Goal: Task Accomplishment & Management: Manage account settings

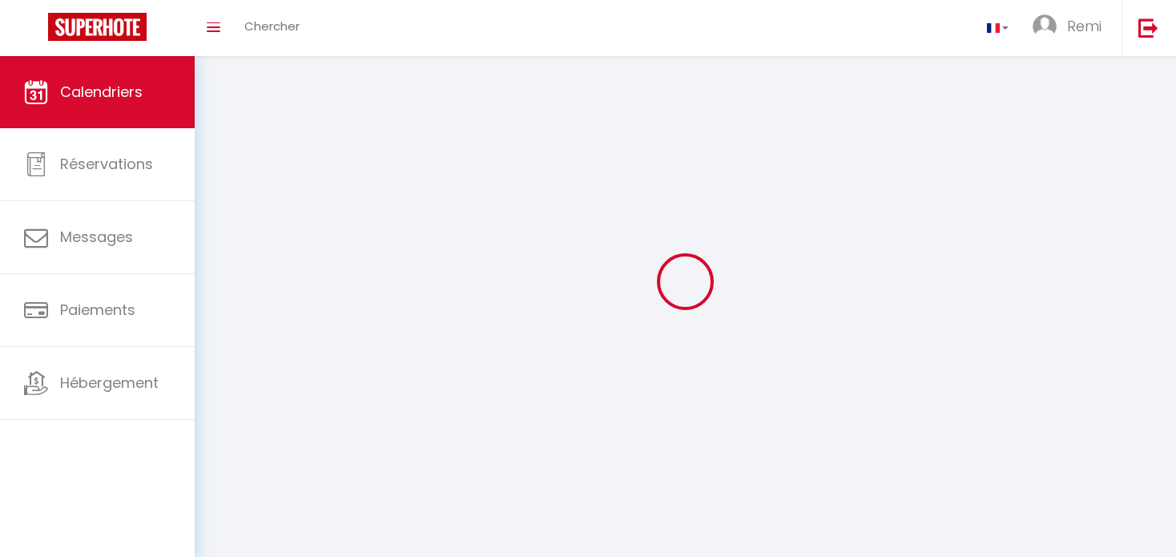
select select
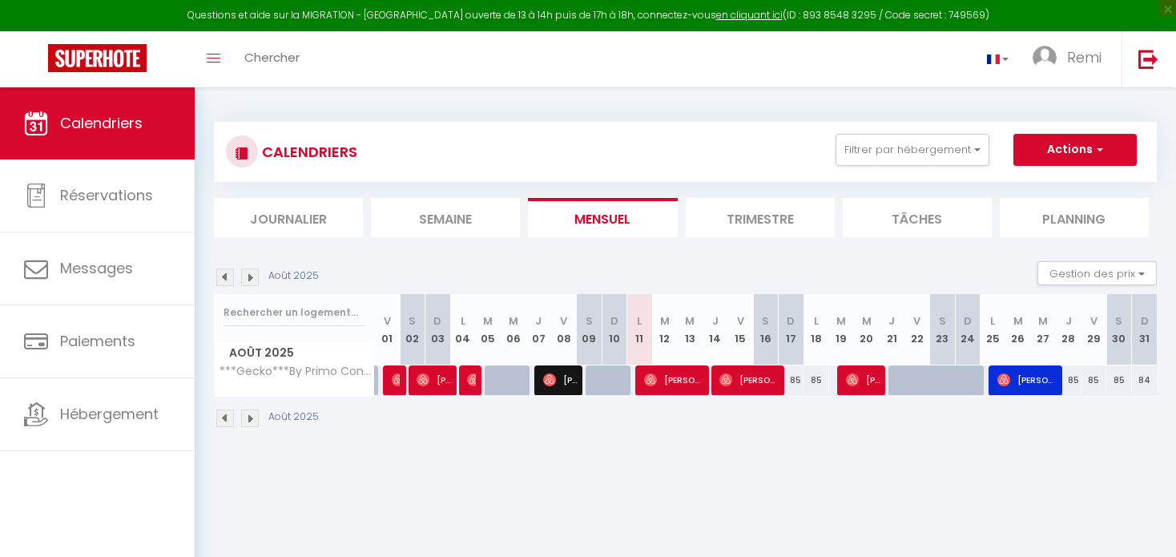
select select
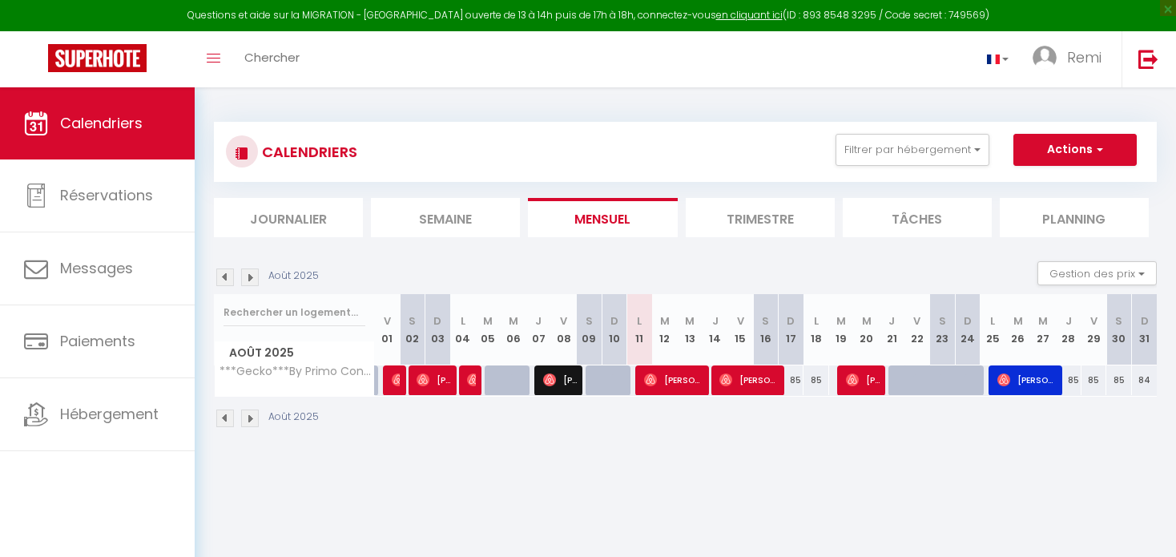
select select
click at [398, 380] on img at bounding box center [398, 379] width 13 height 13
select select "OK"
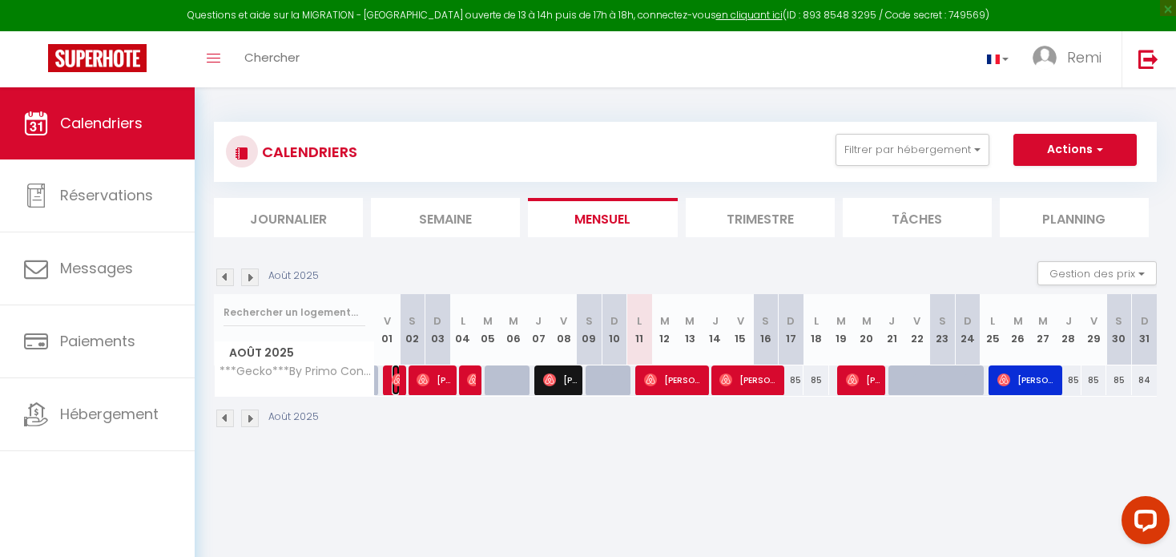
select select "1"
select select "0"
select select "1"
select select
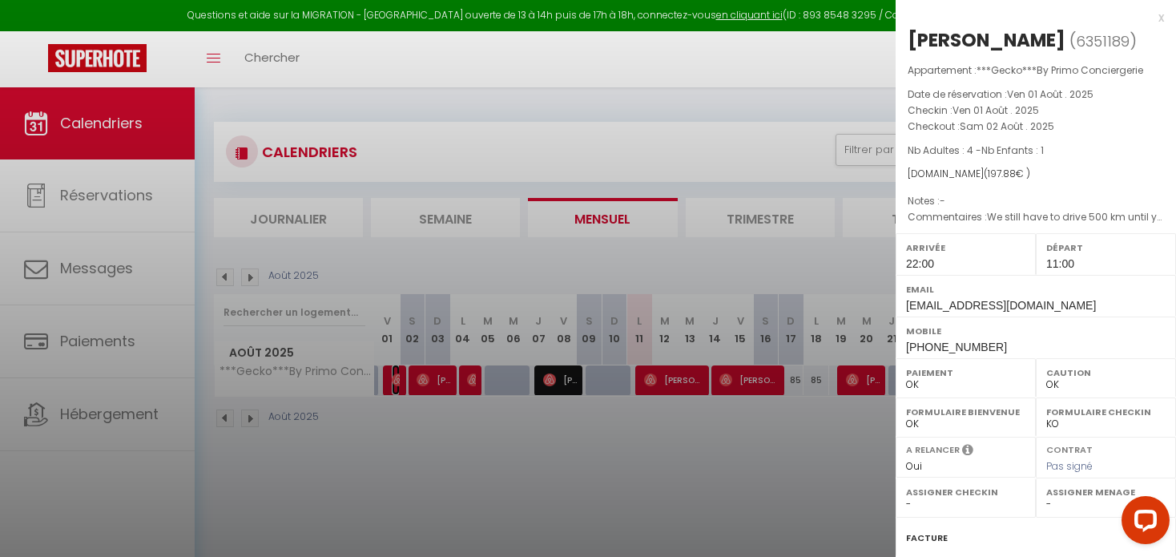
select select "45001"
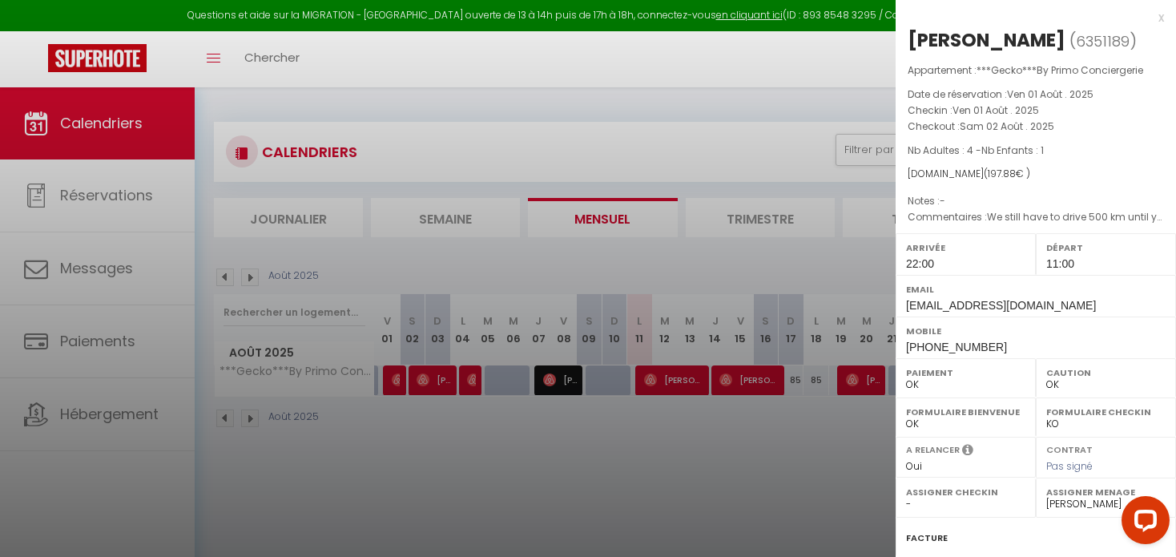
click at [468, 452] on div at bounding box center [588, 278] width 1176 height 557
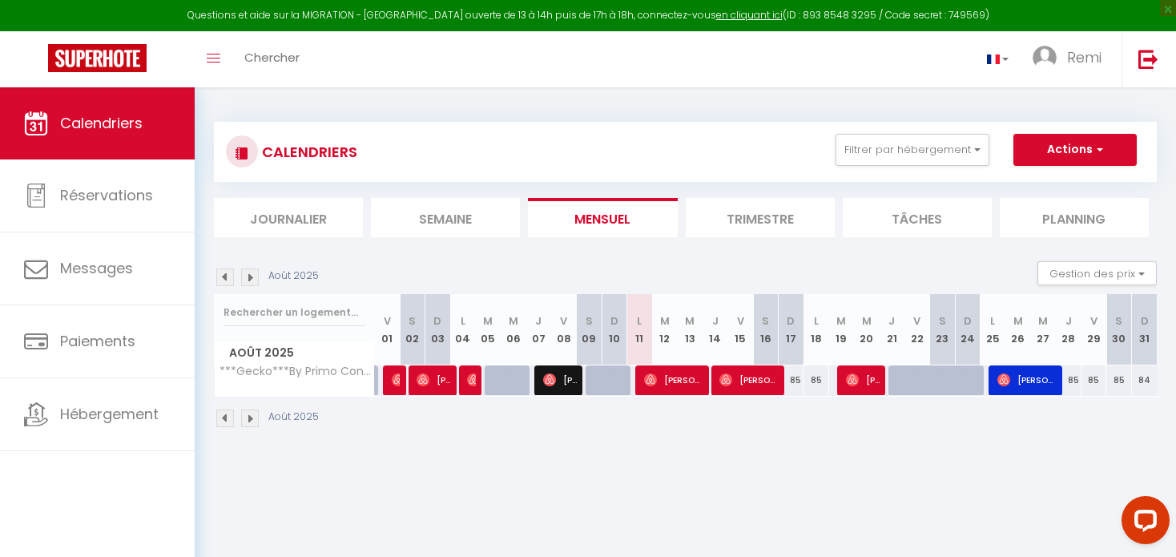
click at [224, 282] on img at bounding box center [225, 277] width 18 height 18
select select "0"
select select "45001"
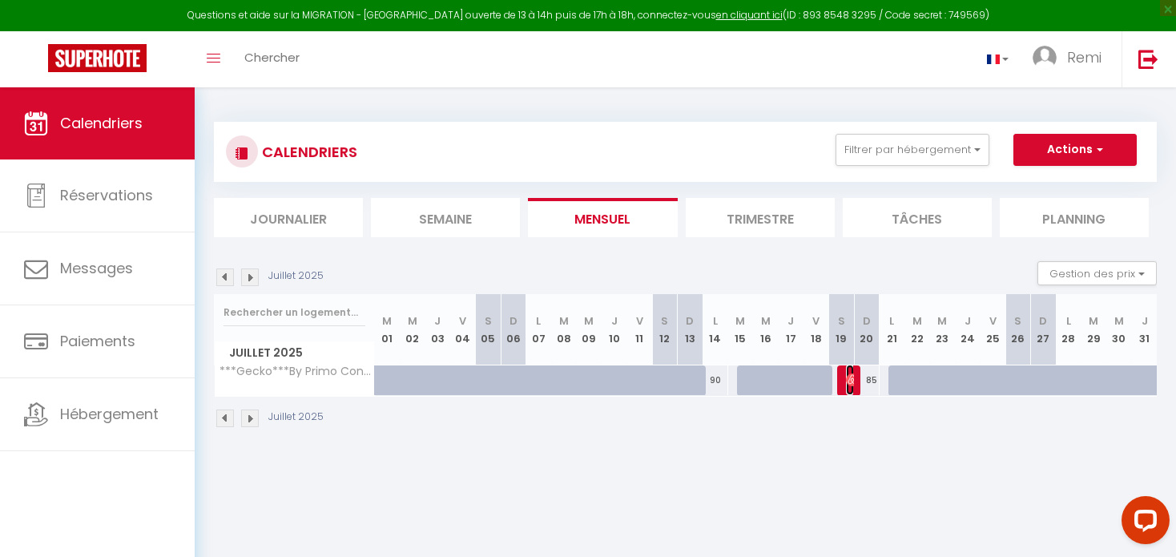
click at [846, 386] on span "[PERSON_NAME]" at bounding box center [850, 379] width 9 height 30
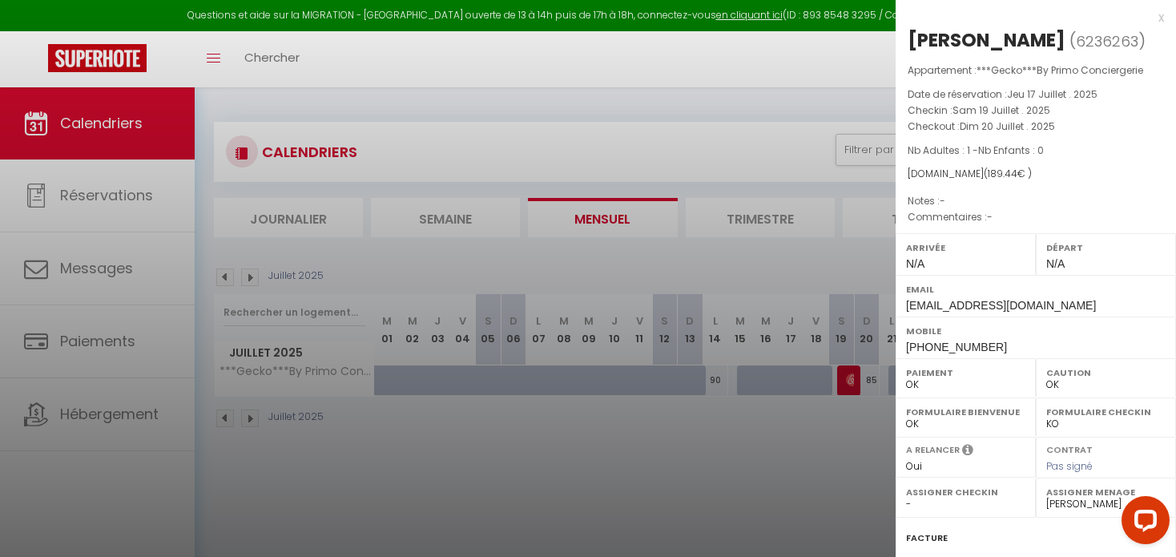
click at [867, 378] on div at bounding box center [588, 278] width 1176 height 557
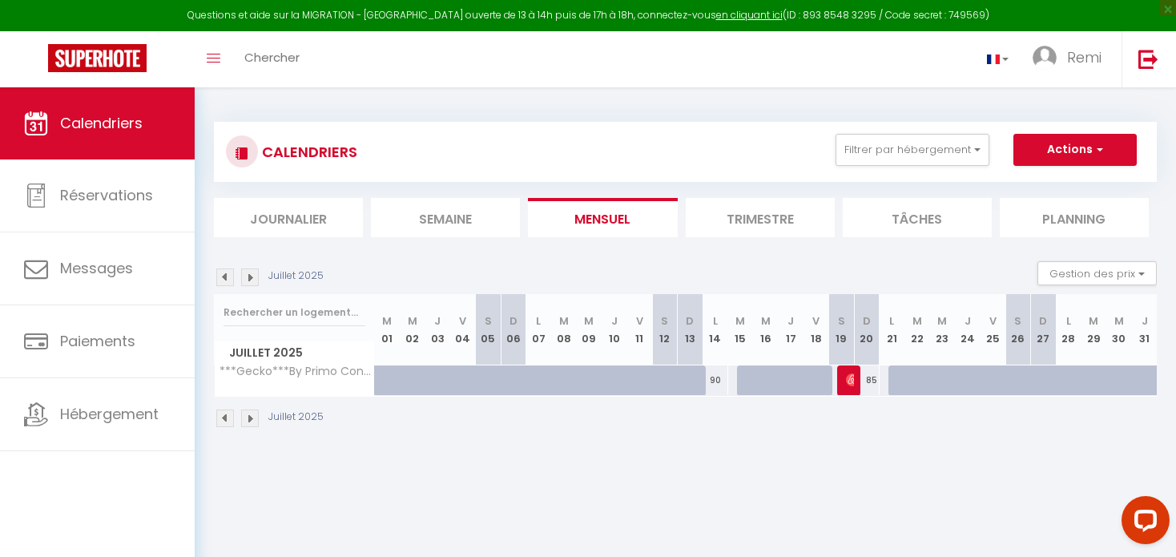
click at [872, 388] on div "85" at bounding box center [867, 380] width 26 height 30
type input "85"
type input "Dim 20 Juillet 2025"
type input "Lun 21 Juillet 2025"
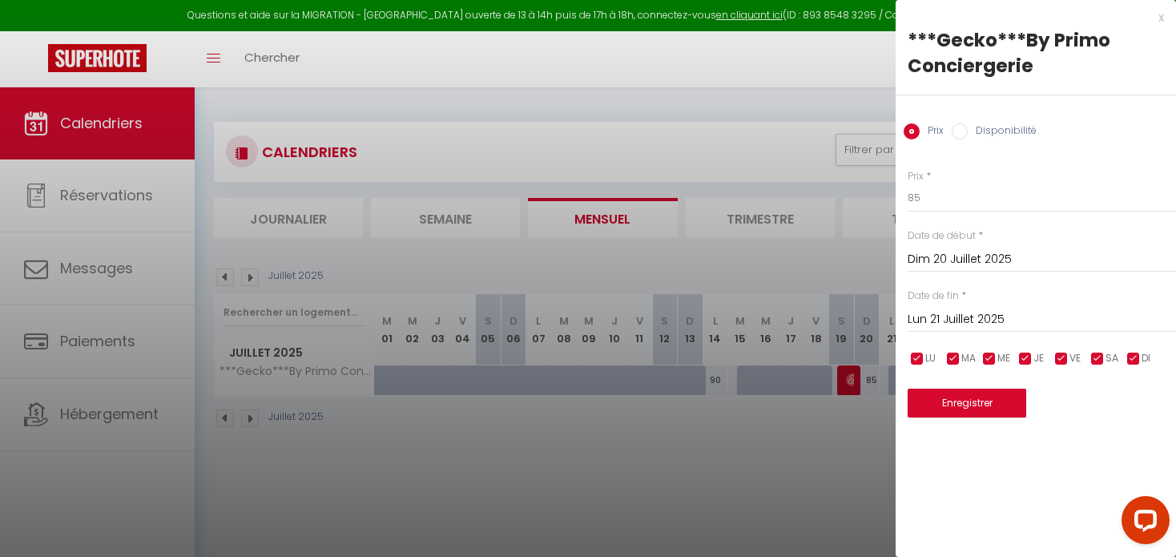
click at [842, 414] on div at bounding box center [588, 278] width 1176 height 557
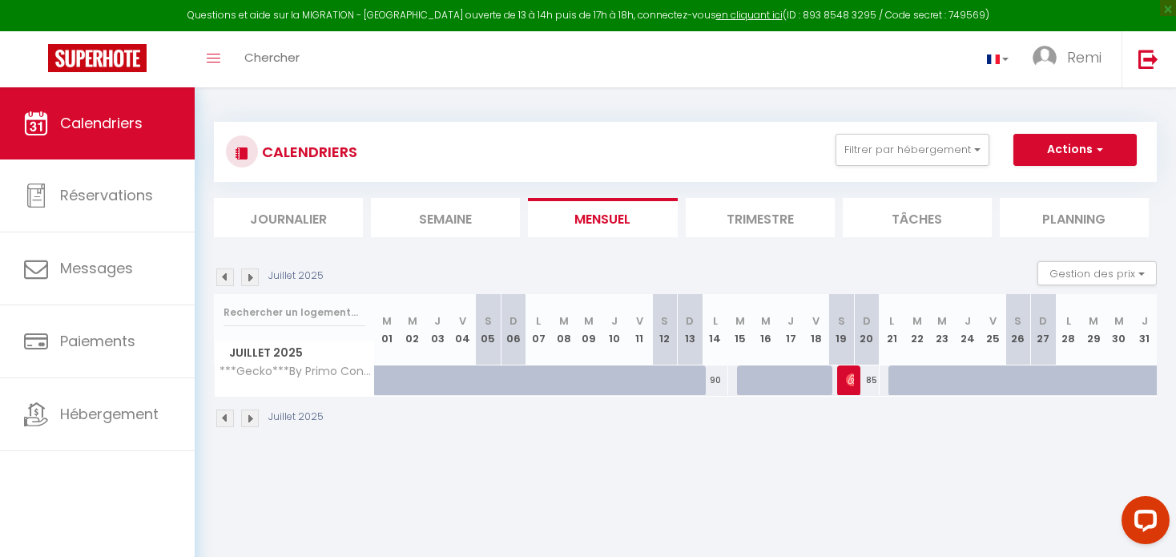
click at [259, 282] on div "Juillet 2025" at bounding box center [271, 277] width 115 height 18
click at [255, 282] on img at bounding box center [250, 277] width 18 height 18
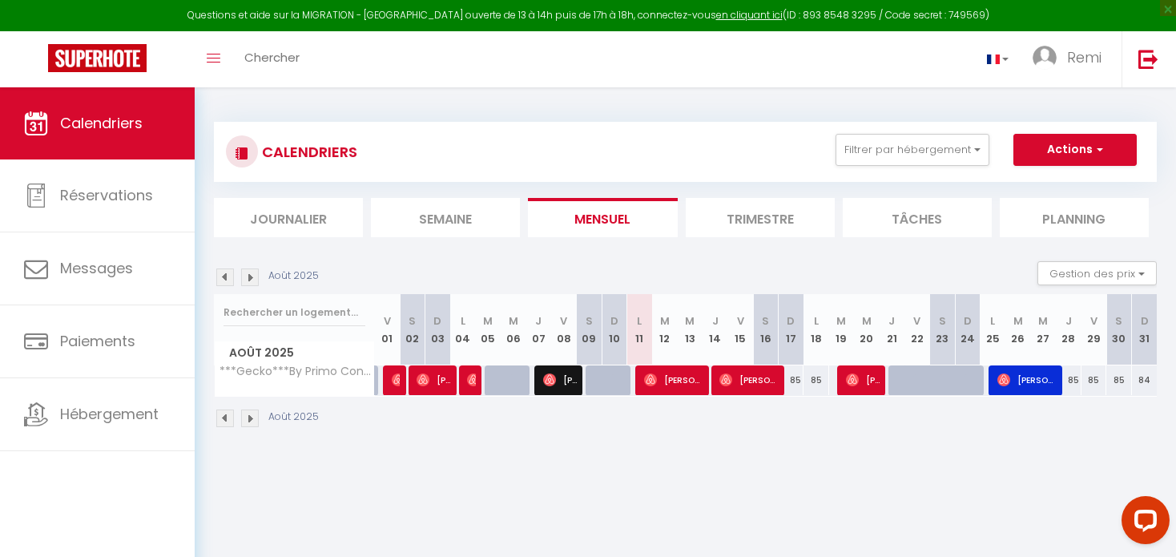
scroll to position [86, 0]
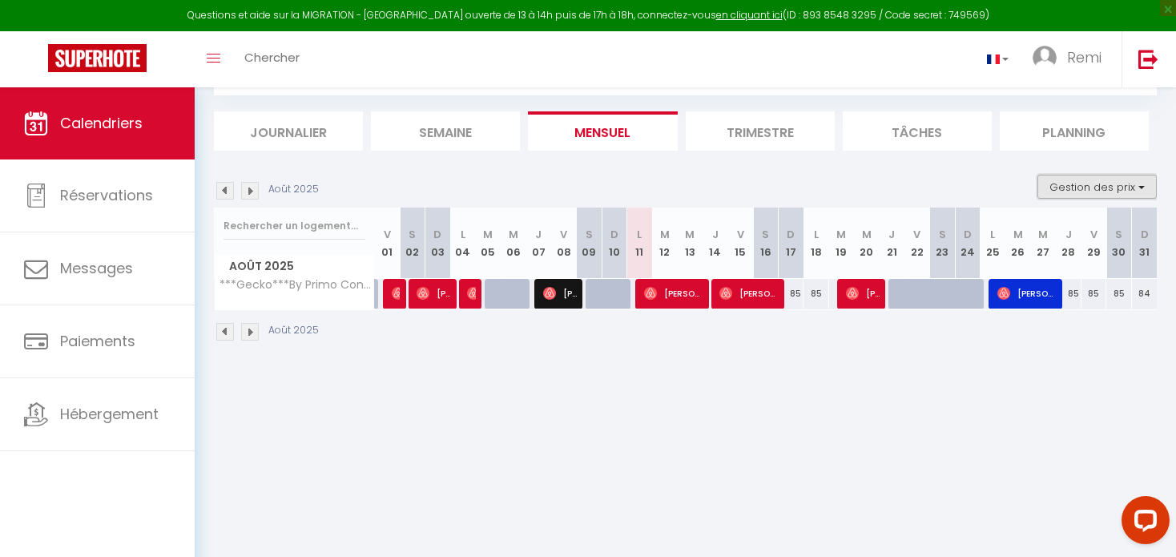
click at [1091, 191] on button "Gestion des prix" at bounding box center [1096, 187] width 119 height 24
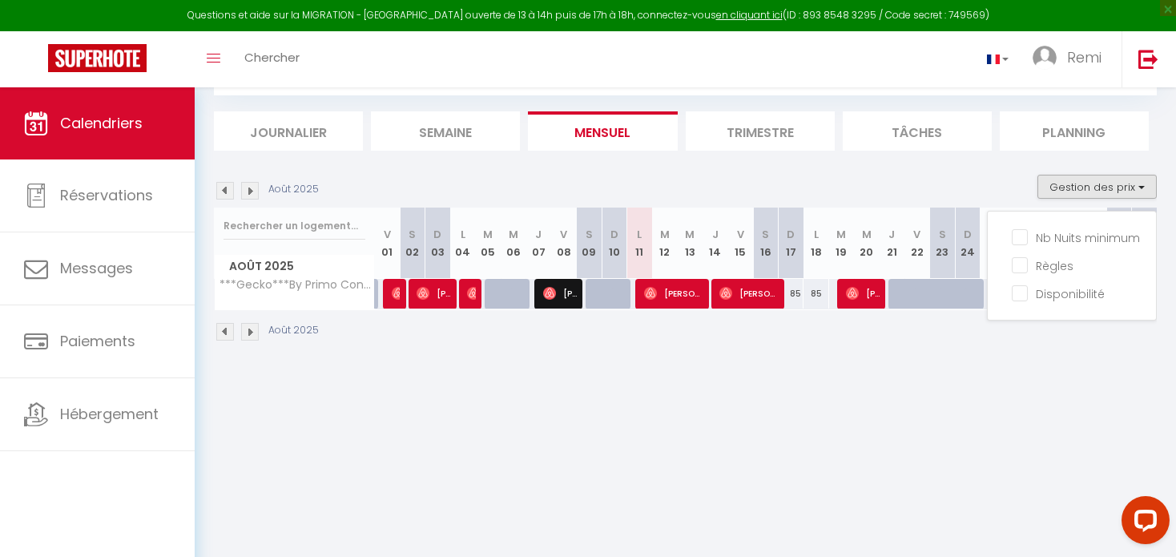
click at [758, 486] on body "Questions et aide sur la MIGRATION - [GEOGRAPHIC_DATA] ouverte de 13 à 14h puis…" at bounding box center [588, 279] width 1176 height 557
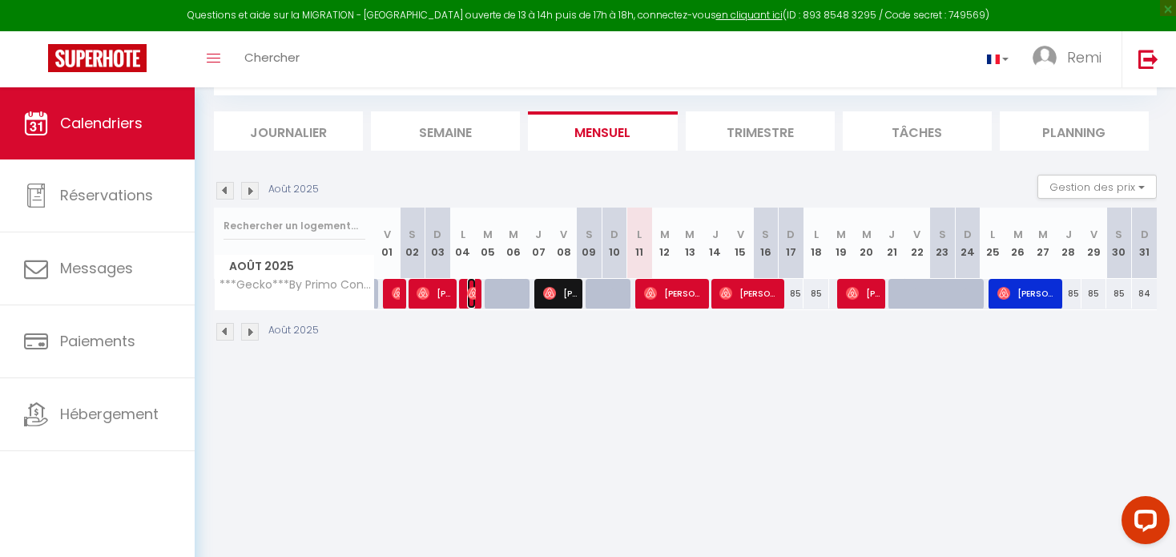
click at [474, 295] on img at bounding box center [473, 293] width 13 height 13
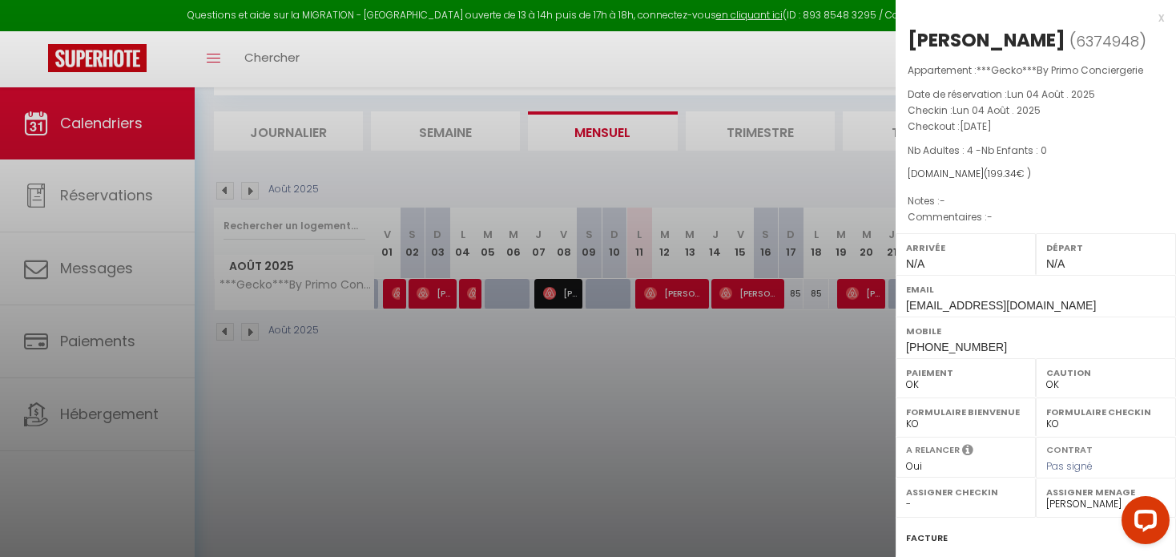
click at [389, 299] on div at bounding box center [588, 278] width 1176 height 557
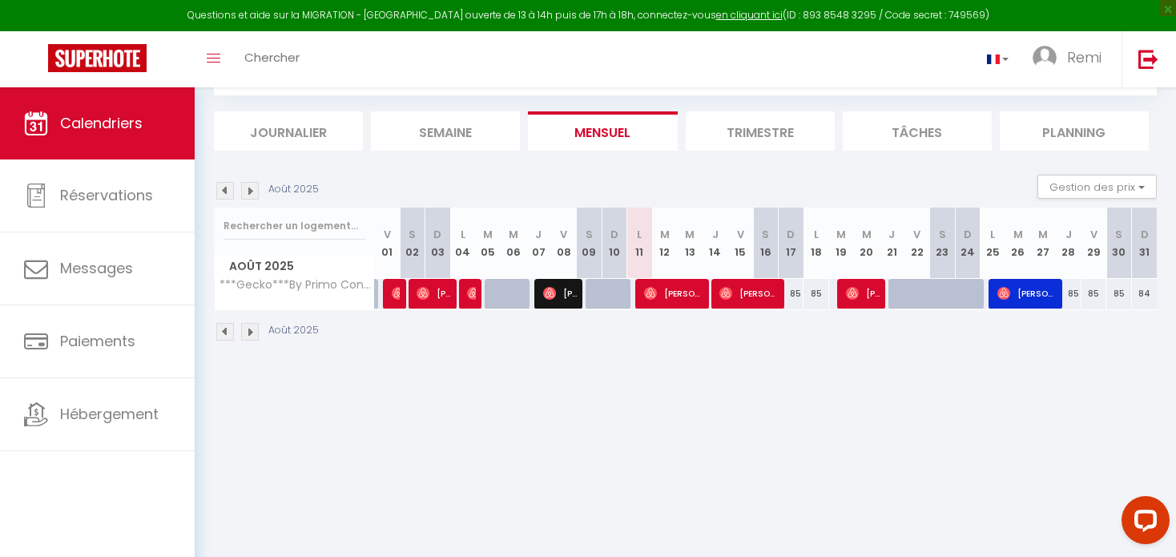
click at [393, 294] on body "Questions et aide sur la MIGRATION - [GEOGRAPHIC_DATA] ouverte de 13 à 14h puis…" at bounding box center [588, 279] width 1176 height 557
click at [393, 296] on img at bounding box center [398, 293] width 13 height 13
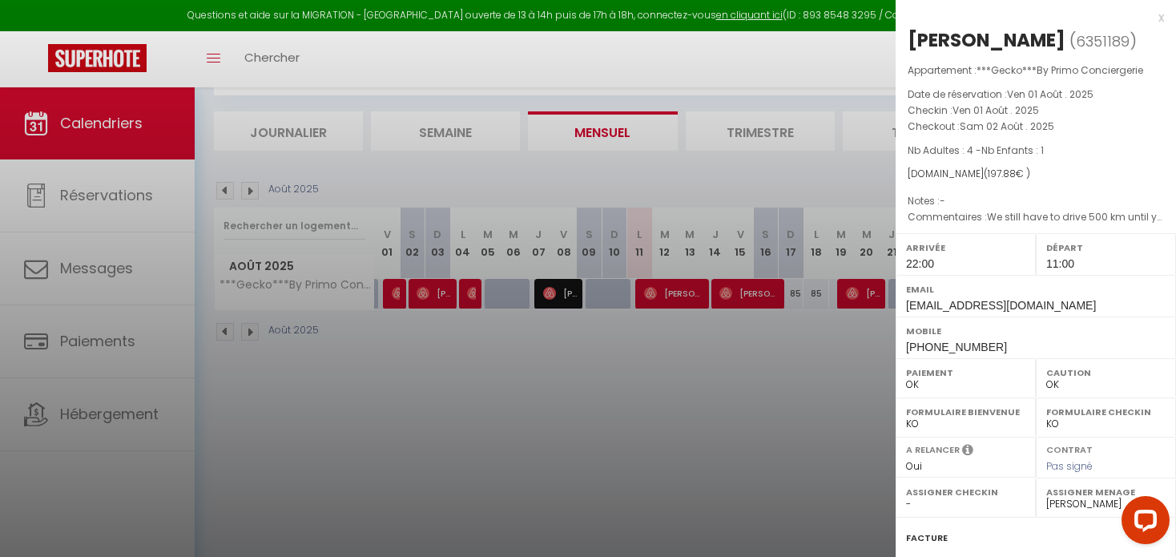
click at [430, 295] on div at bounding box center [588, 278] width 1176 height 557
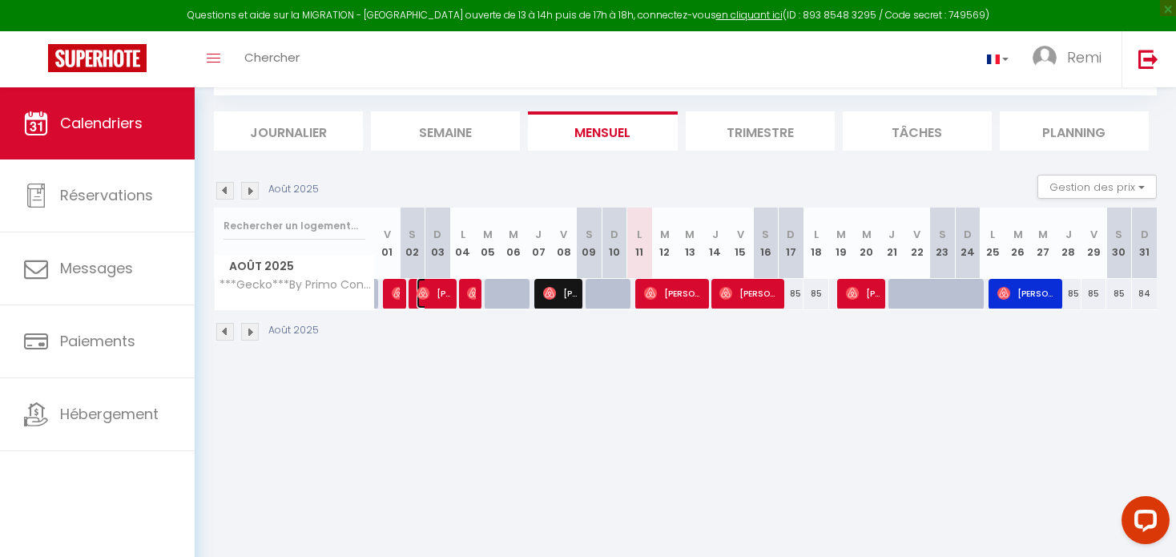
click at [430, 295] on span "[PERSON_NAME]" at bounding box center [433, 293] width 34 height 30
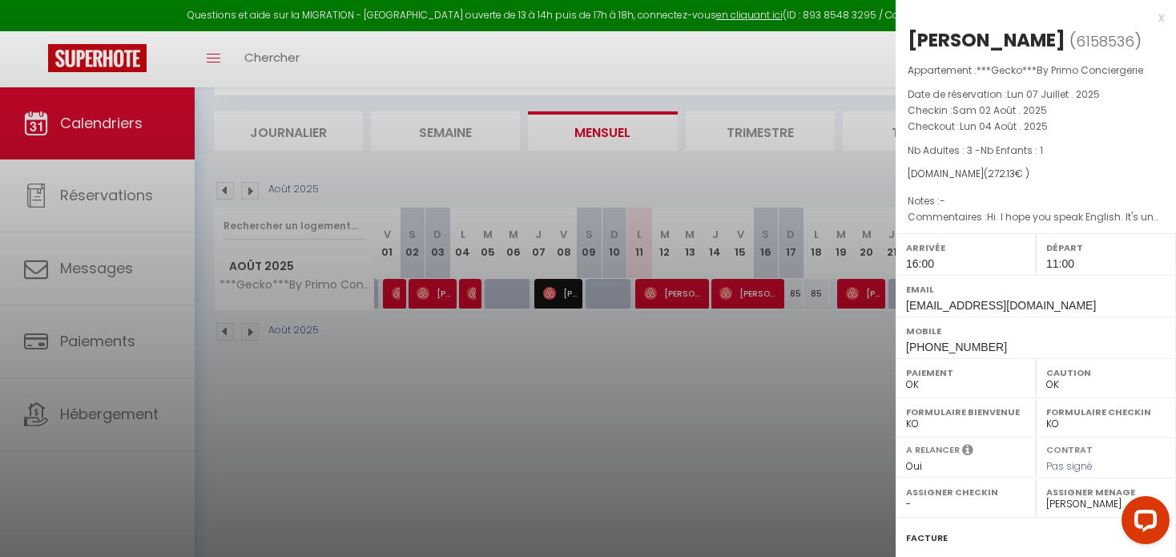
click at [476, 296] on div at bounding box center [588, 278] width 1176 height 557
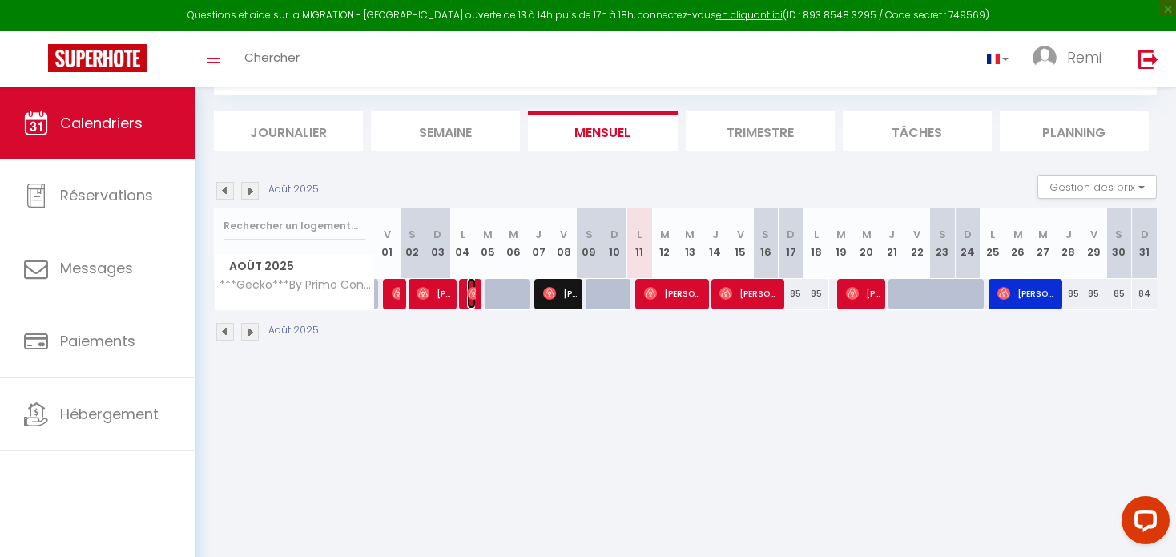
click at [473, 289] on img at bounding box center [473, 293] width 13 height 13
select select "0"
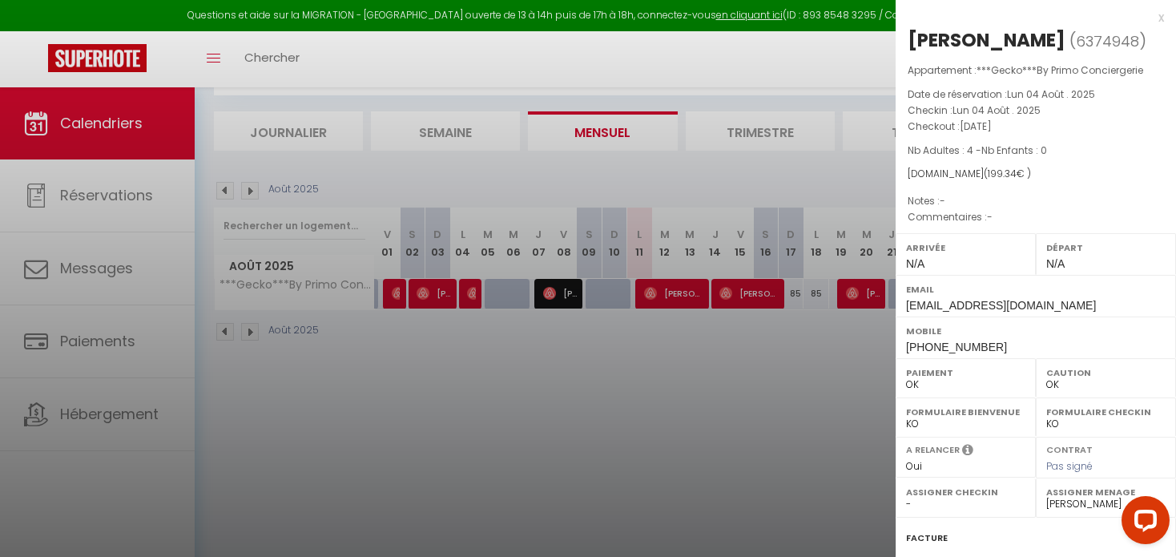
click at [521, 315] on div at bounding box center [588, 278] width 1176 height 557
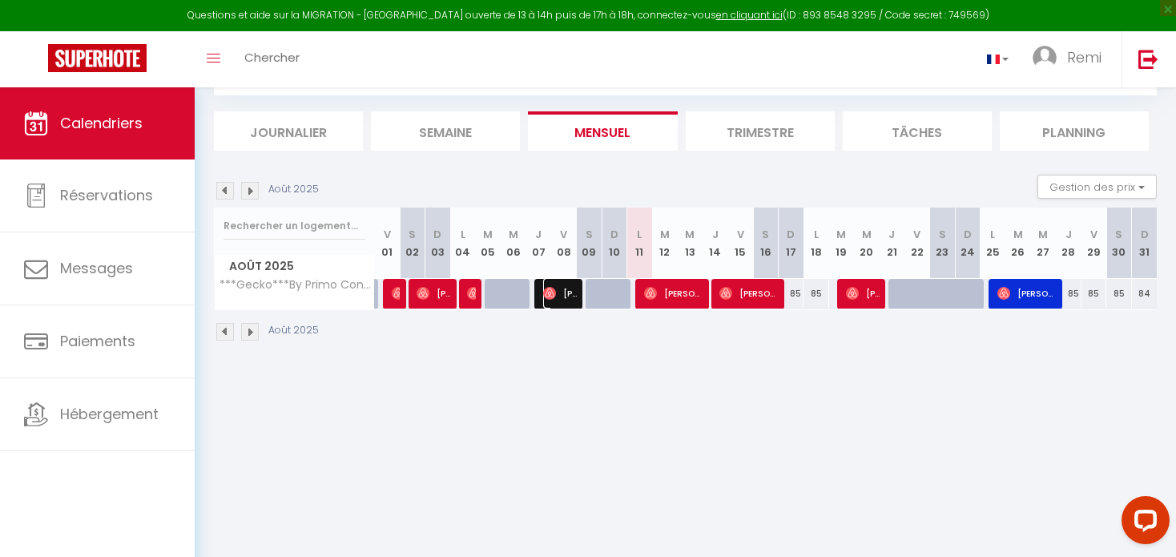
click at [546, 292] on img at bounding box center [549, 293] width 13 height 13
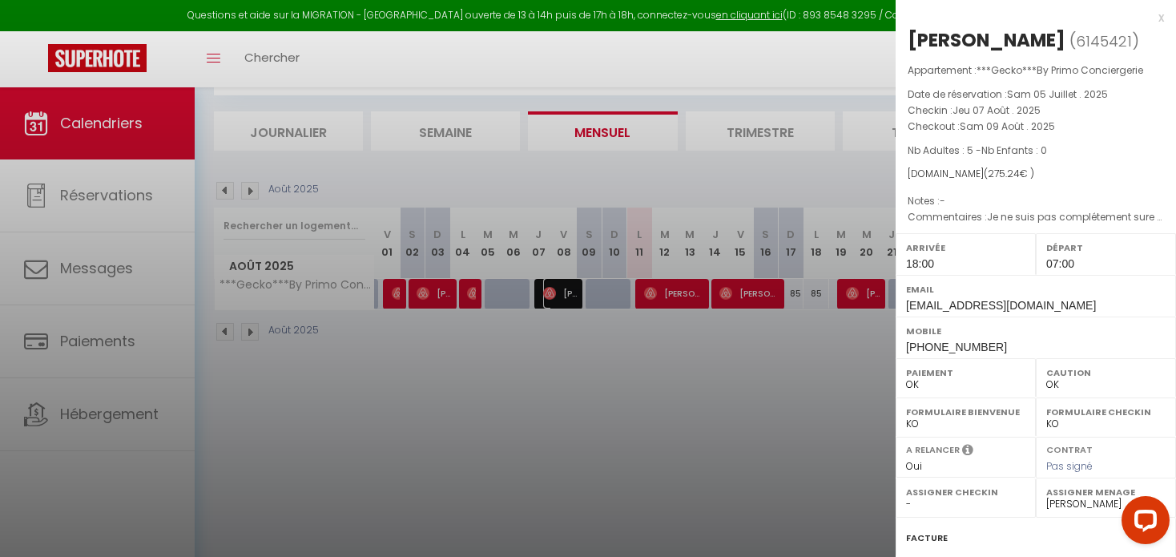
scroll to position [212, 0]
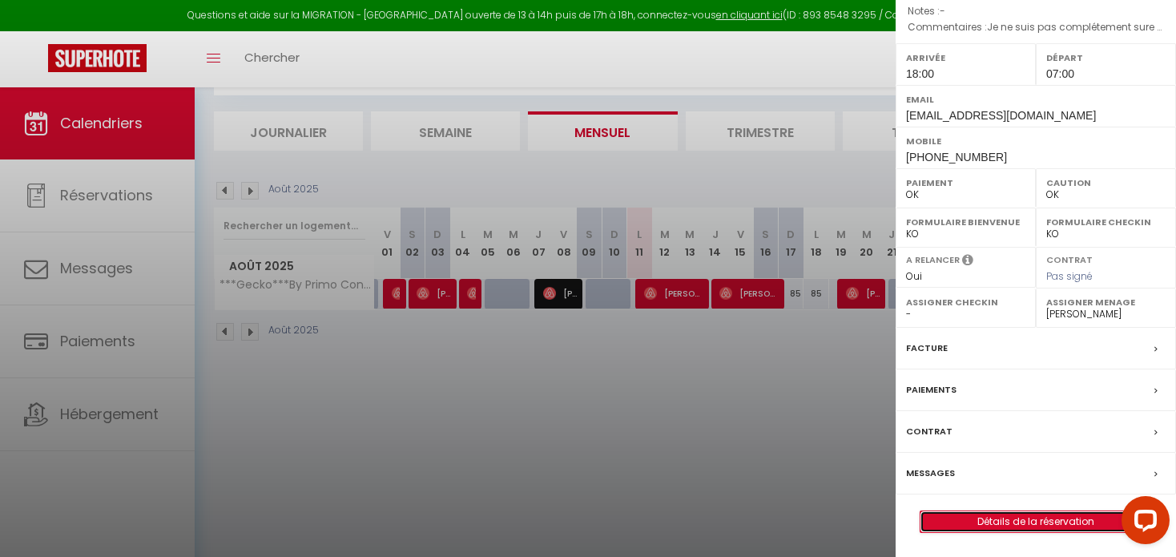
click at [974, 519] on link "Détails de la réservation" at bounding box center [1035, 521] width 231 height 21
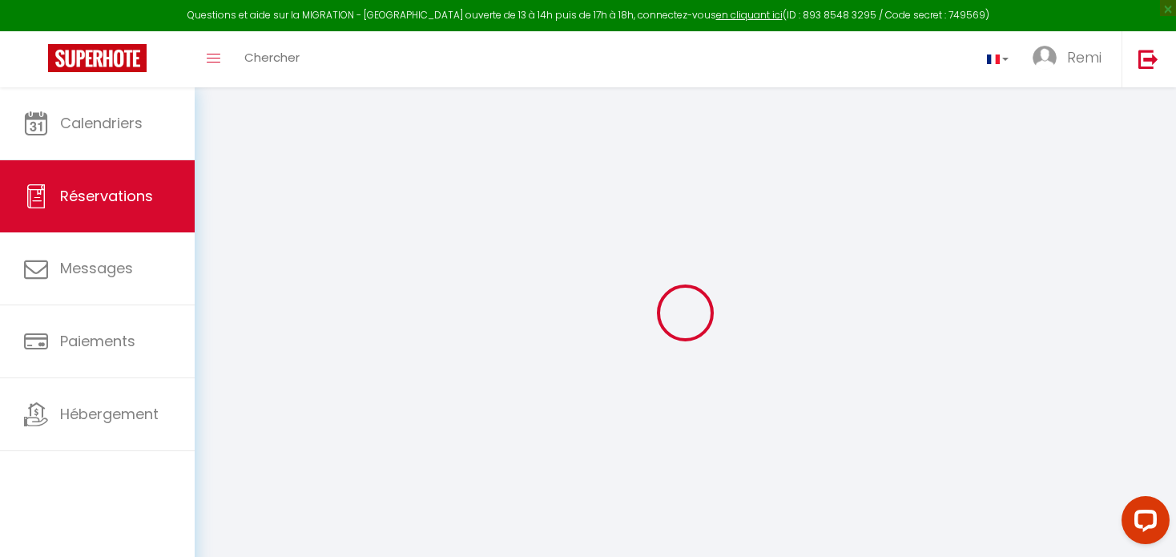
select select
checkbox input "false"
select select
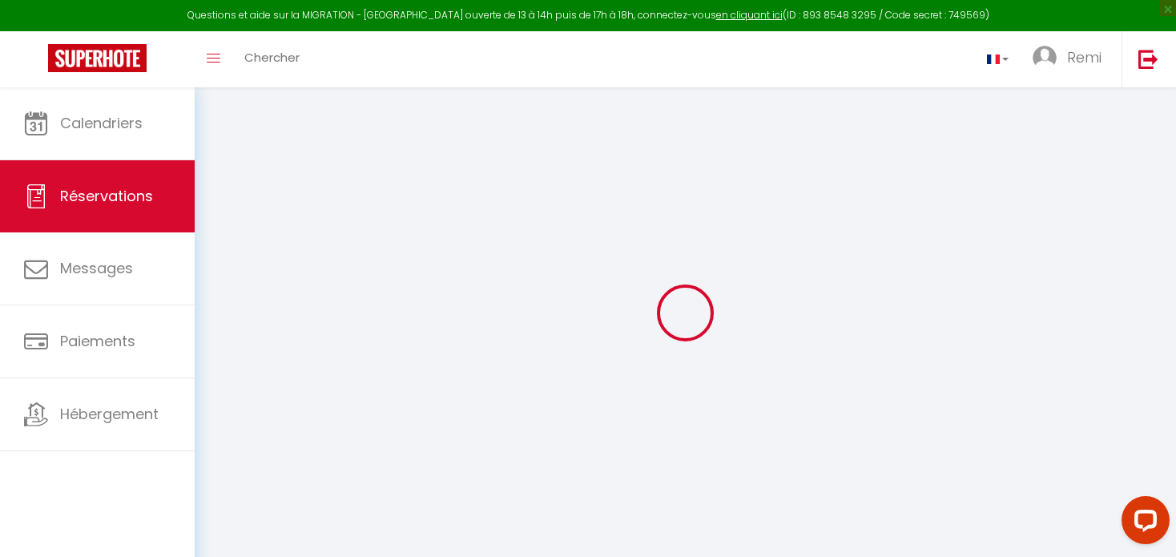
select select
checkbox input "false"
type textarea "Je ne suis pas complétement sure de notre heure d'arrivée - comment vous la con…"
select select
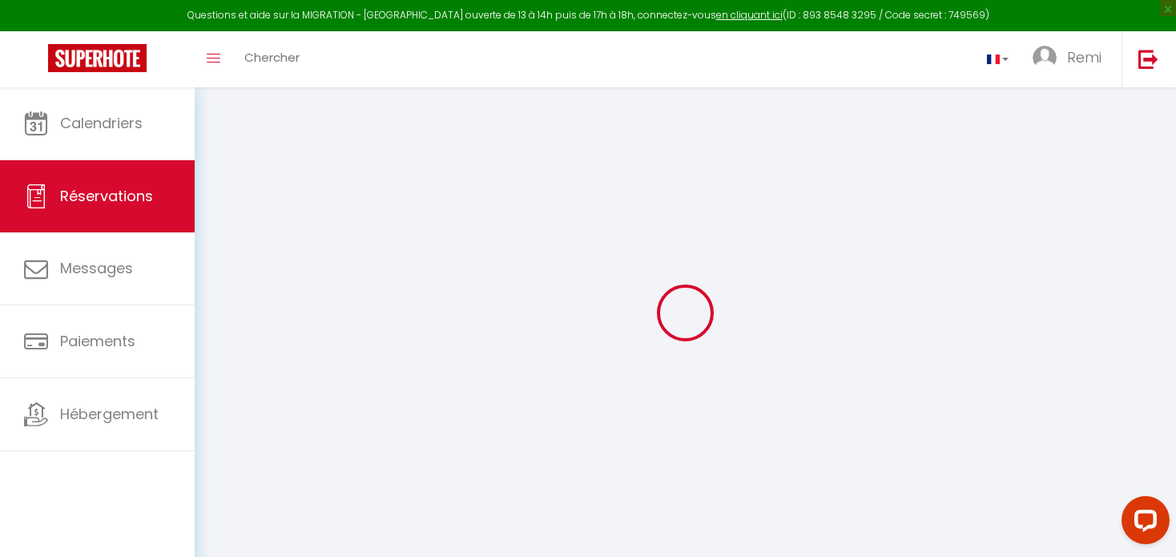
type input "90"
type input "12.44"
select select
checkbox input "false"
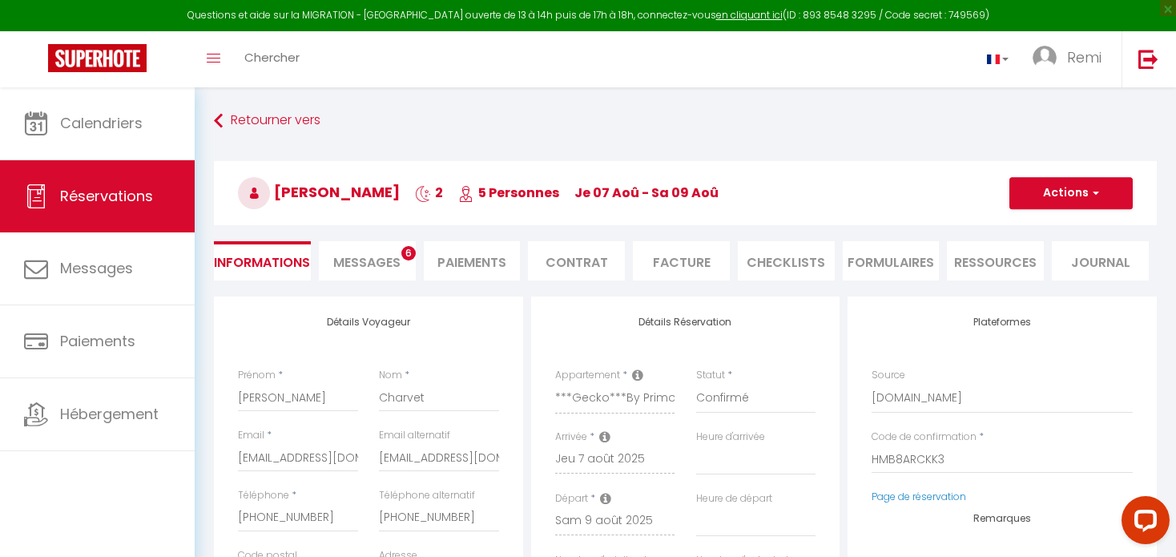
select select
checkbox input "false"
select select "18:00"
select select "07:00"
select select
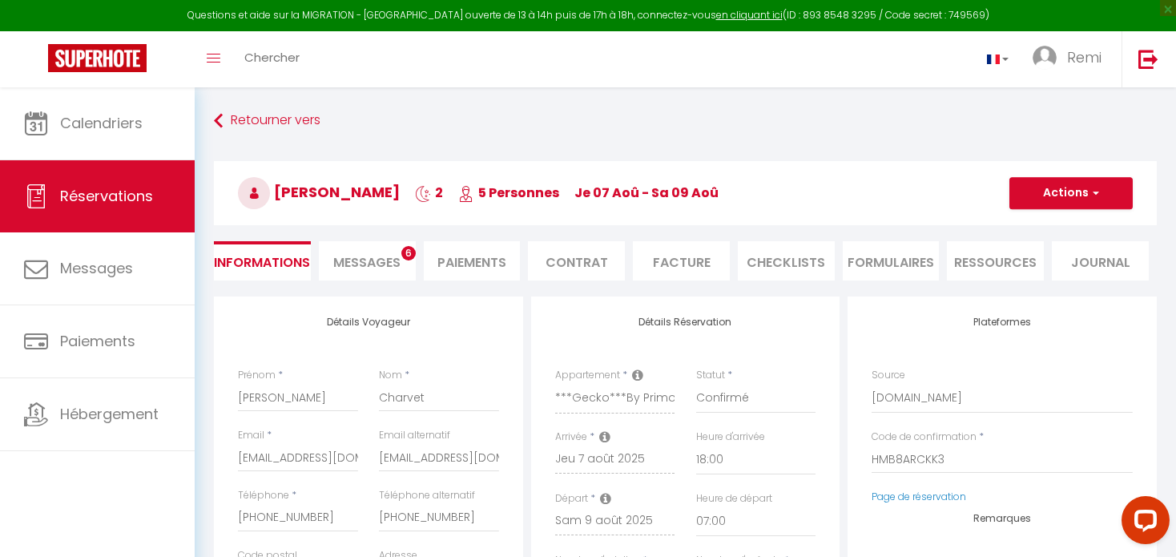
checkbox input "false"
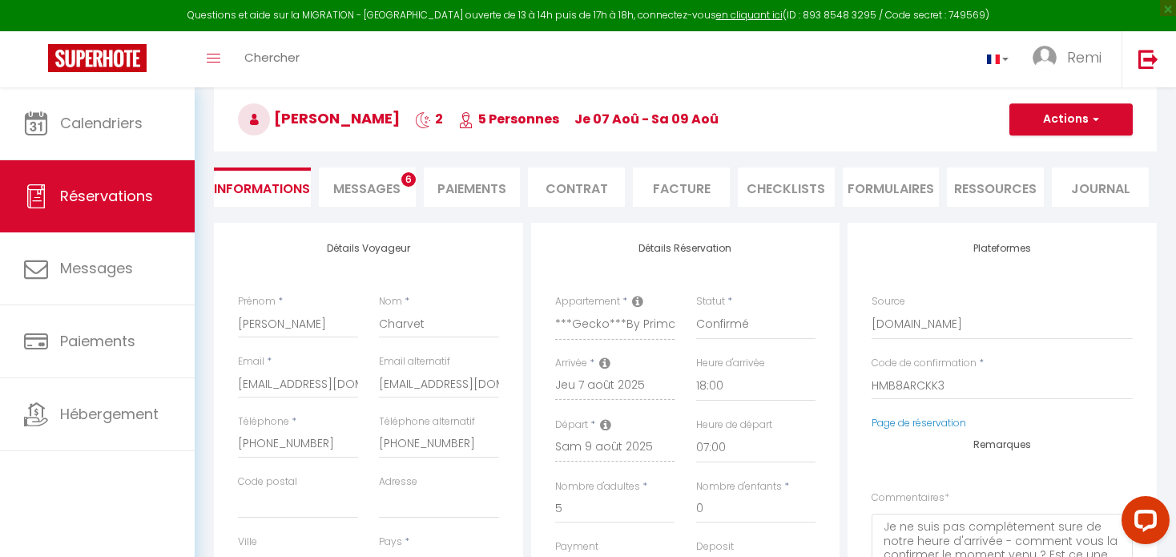
click at [364, 173] on li "Messages 6" at bounding box center [367, 186] width 97 height 39
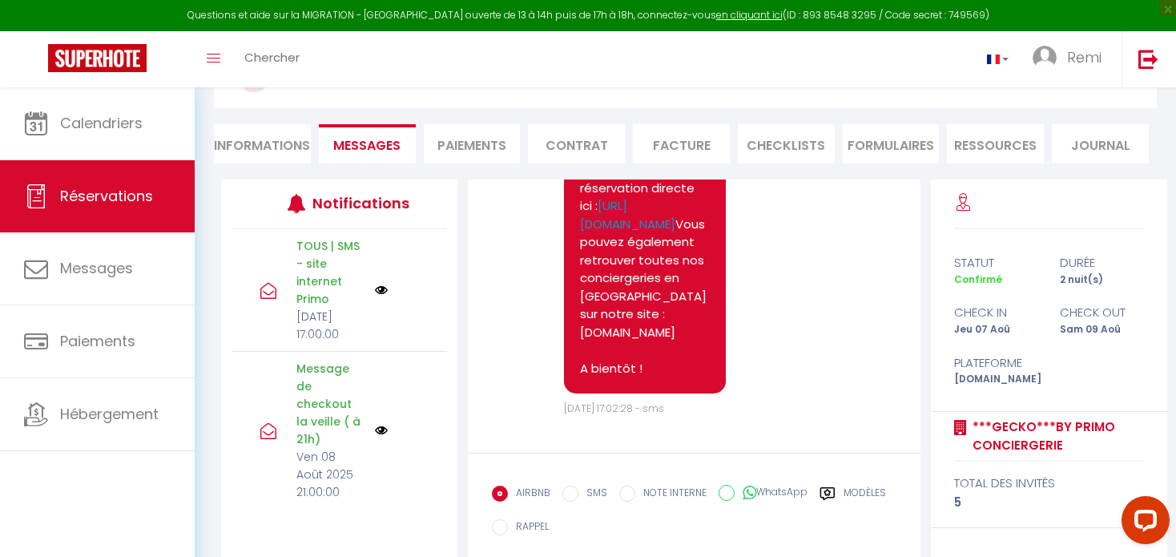
scroll to position [122, 0]
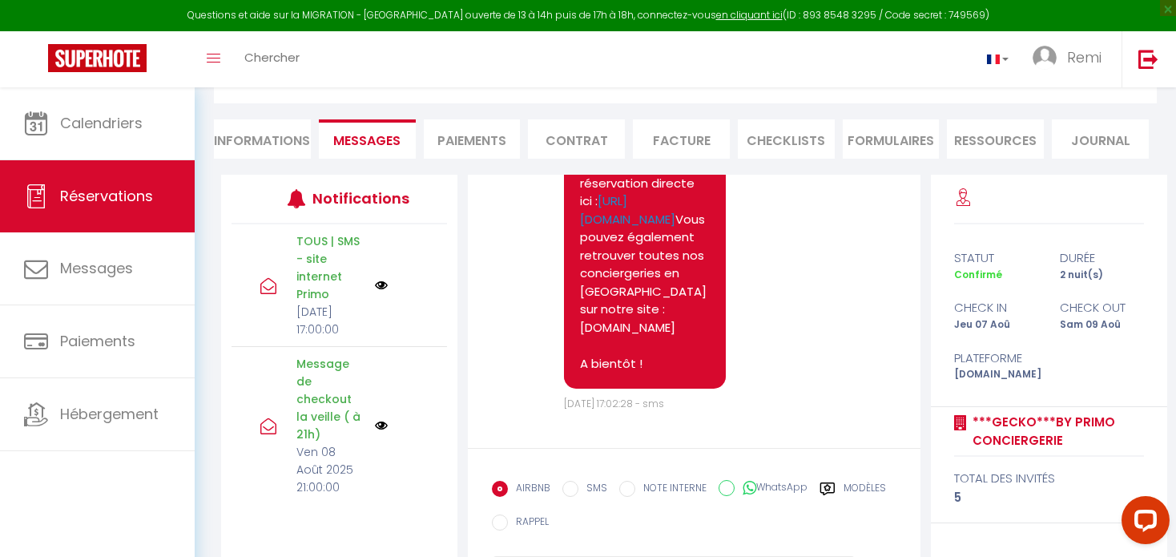
click at [755, 147] on li "CHECKLISTS" at bounding box center [785, 138] width 97 height 39
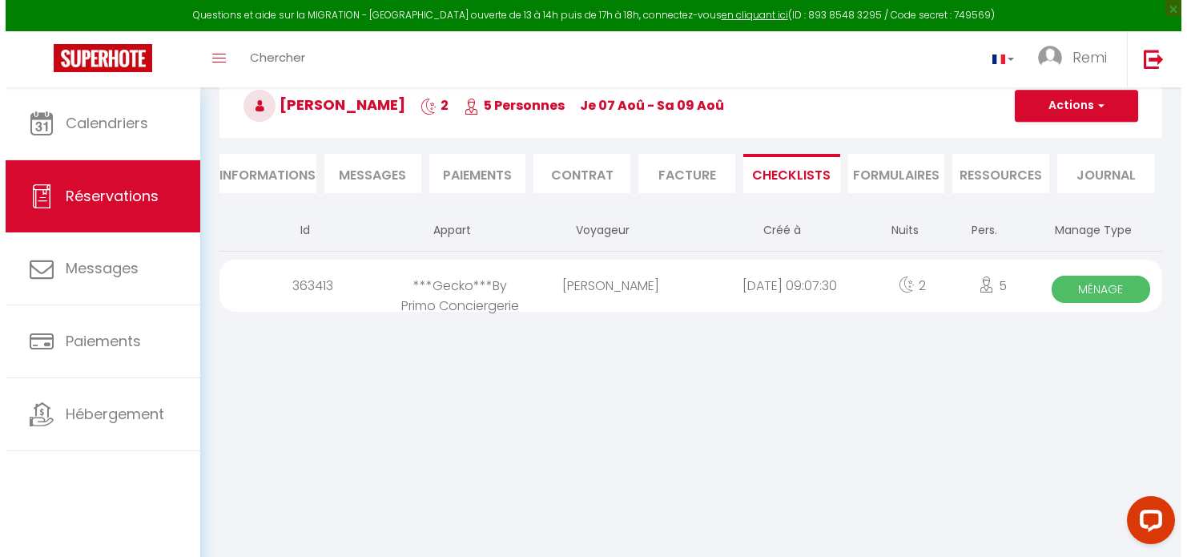
scroll to position [86, 0]
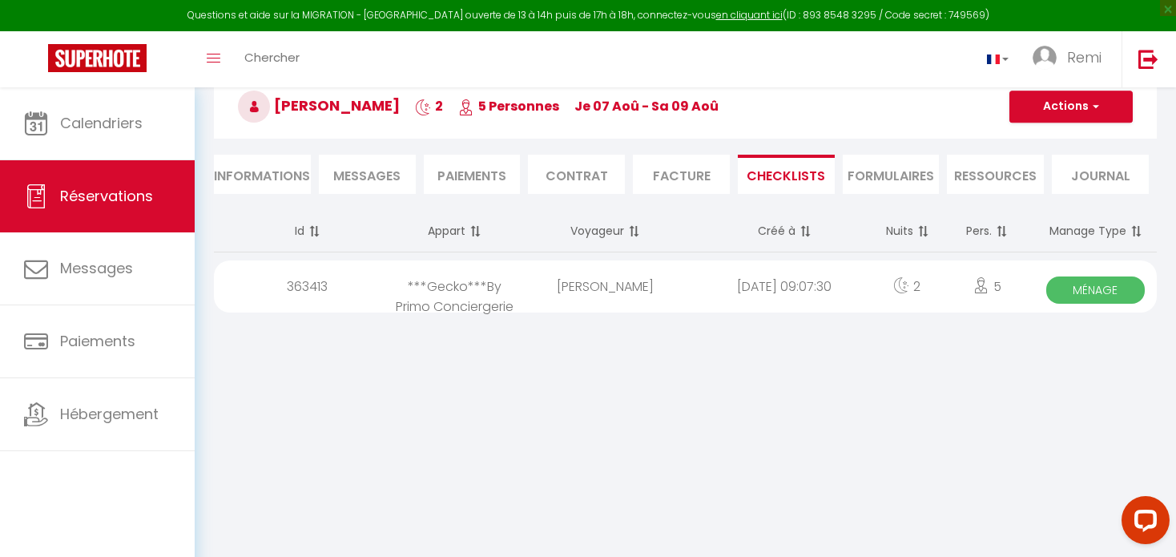
click at [452, 284] on div "***Gecko***By Primo Conciergerie" at bounding box center [454, 286] width 123 height 52
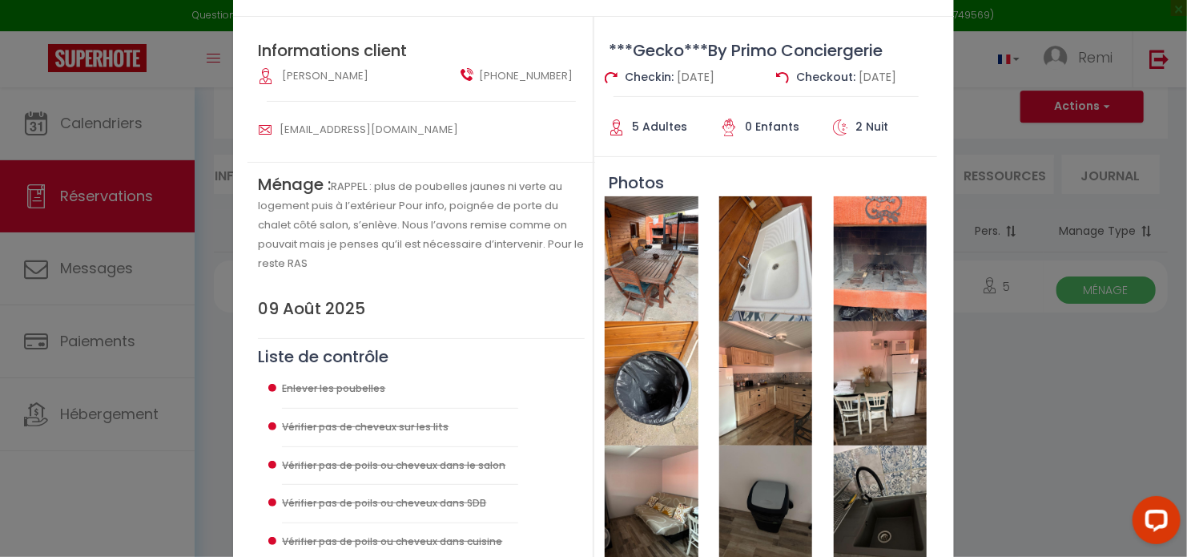
scroll to position [186, 0]
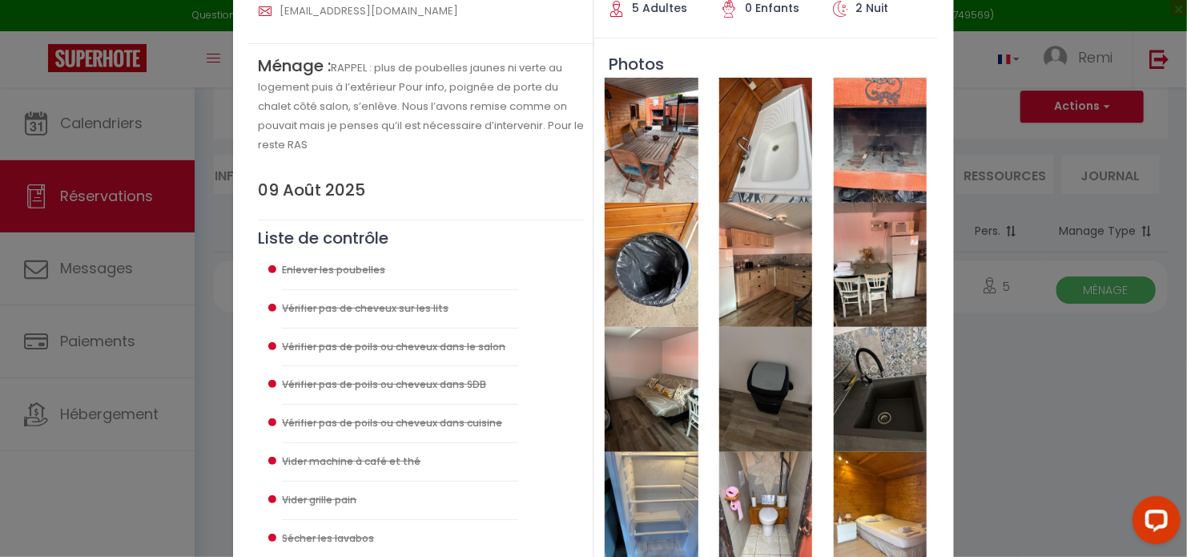
click at [870, 148] on img at bounding box center [880, 140] width 93 height 125
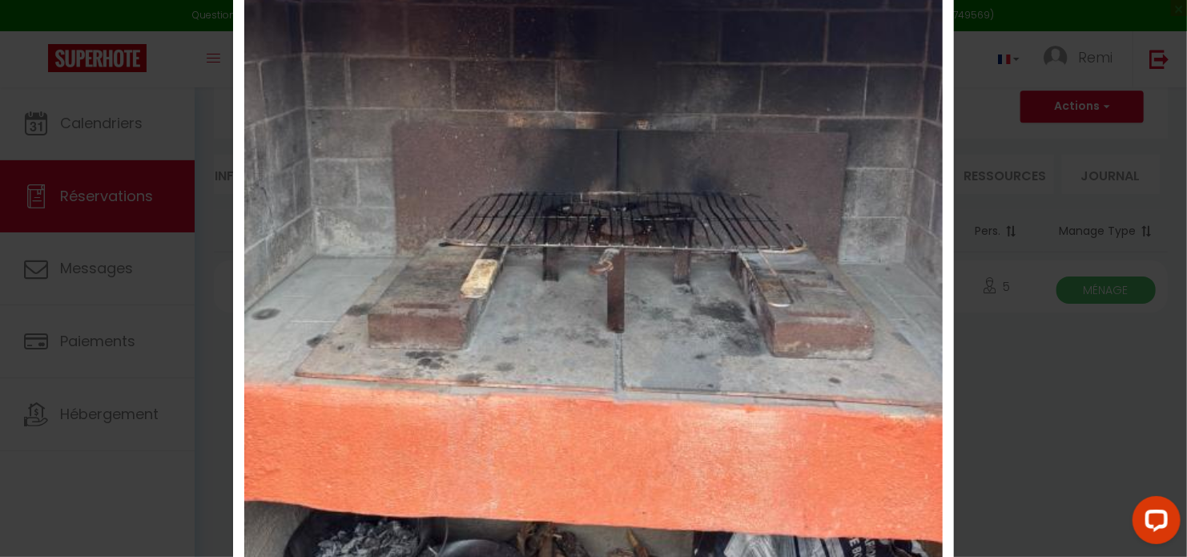
scroll to position [0, 0]
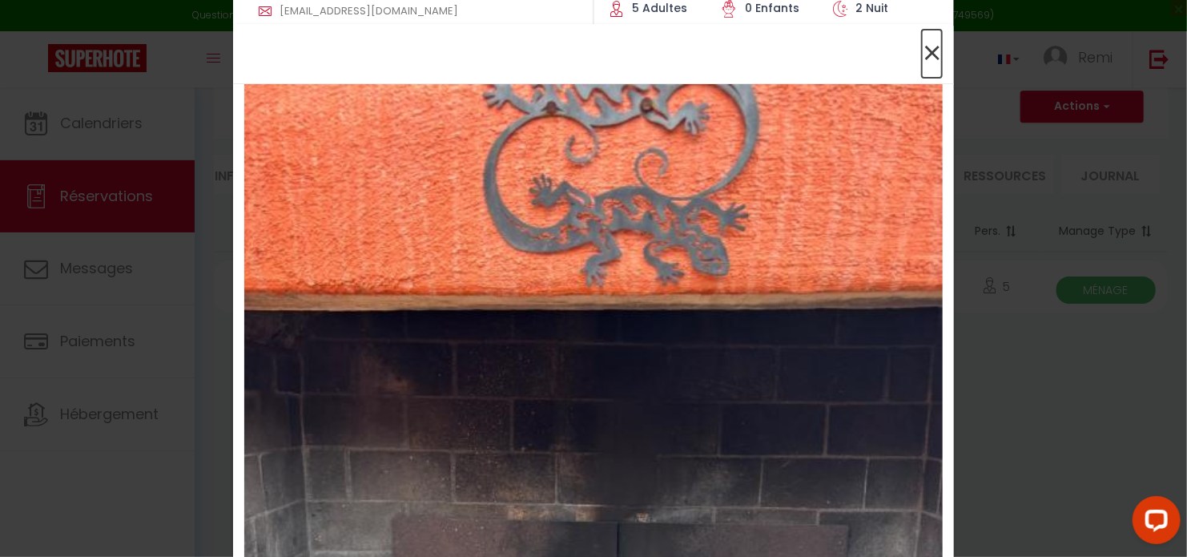
click at [928, 56] on span "×" at bounding box center [932, 54] width 20 height 48
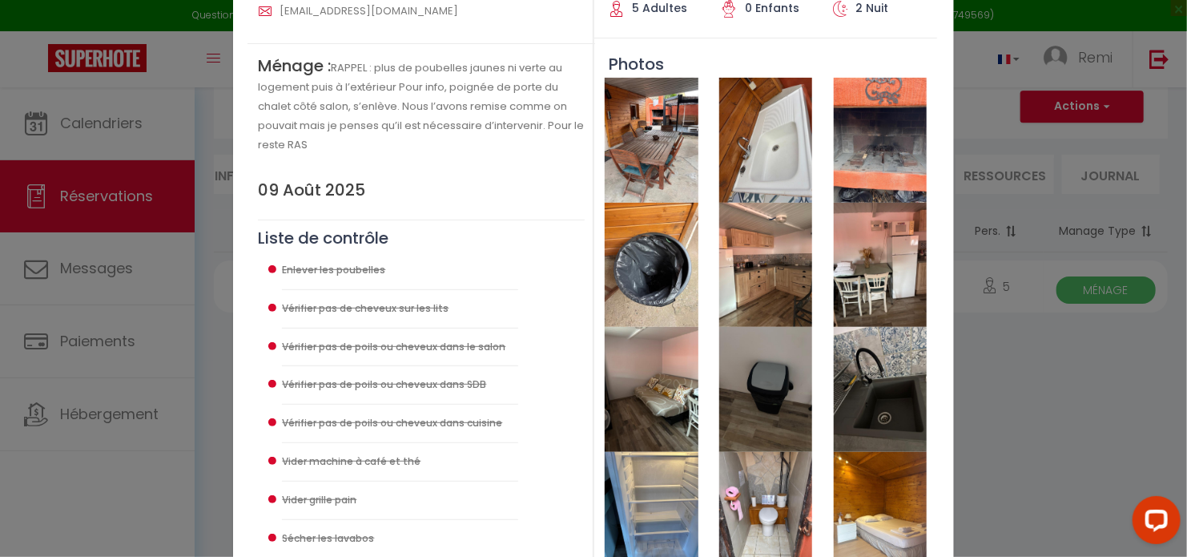
click at [775, 274] on img at bounding box center [765, 265] width 93 height 125
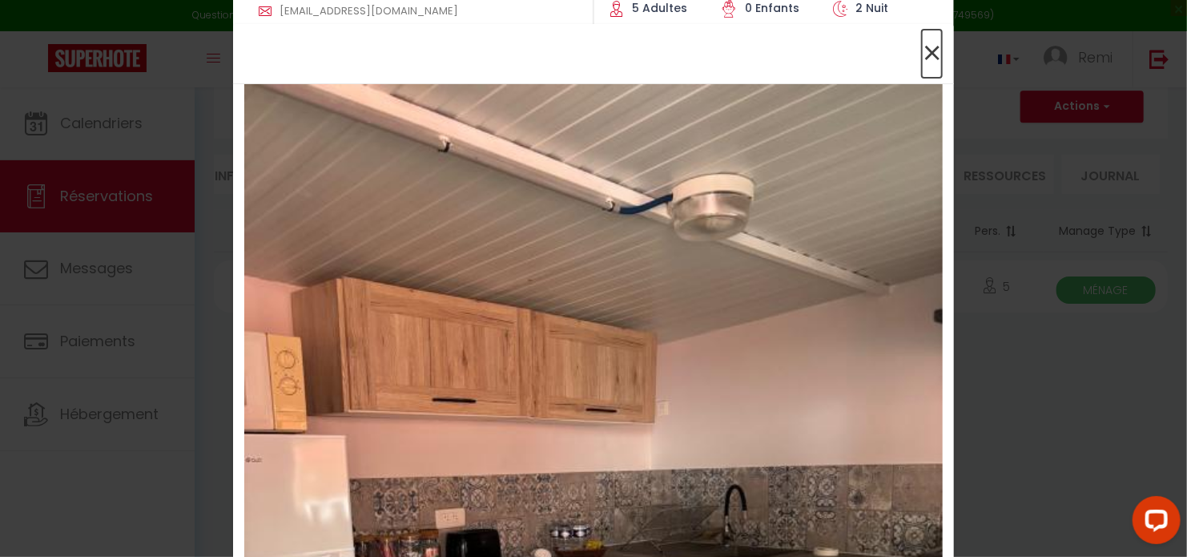
click at [932, 49] on span "×" at bounding box center [932, 54] width 20 height 48
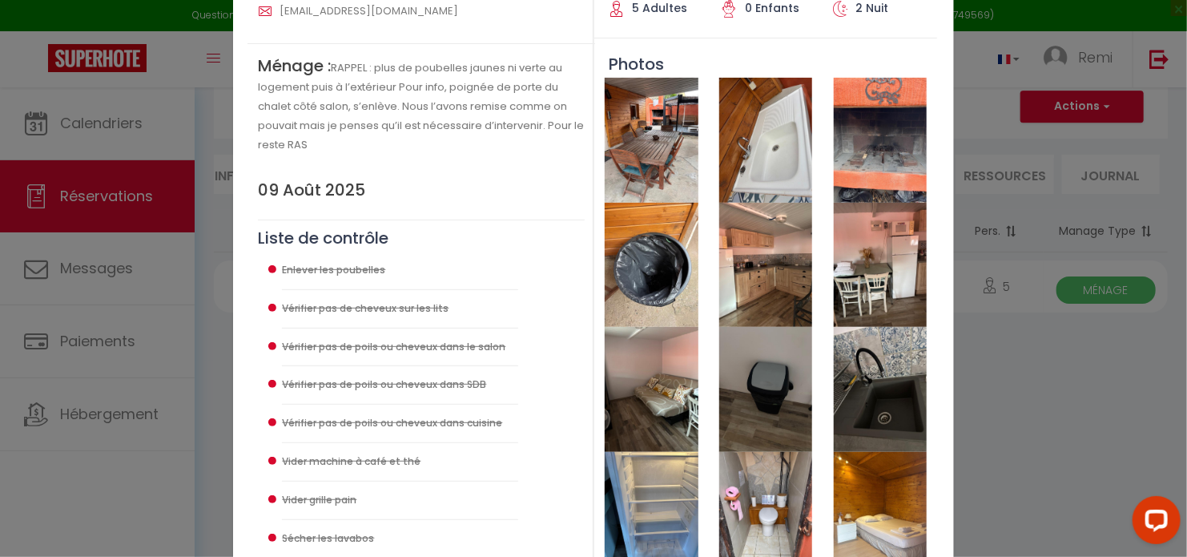
click at [875, 267] on img at bounding box center [880, 265] width 93 height 125
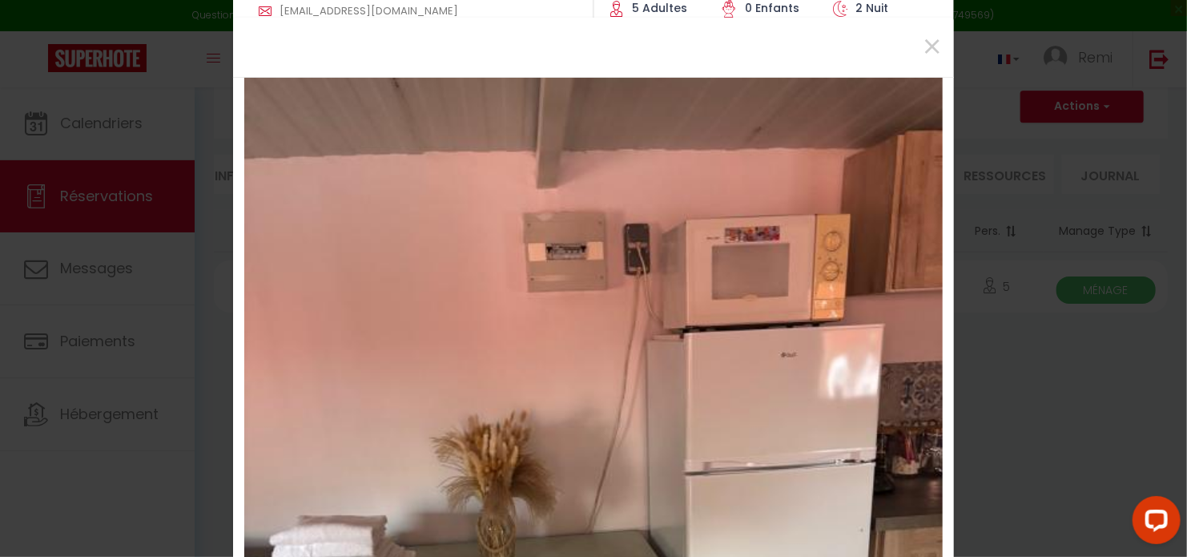
scroll to position [5, 0]
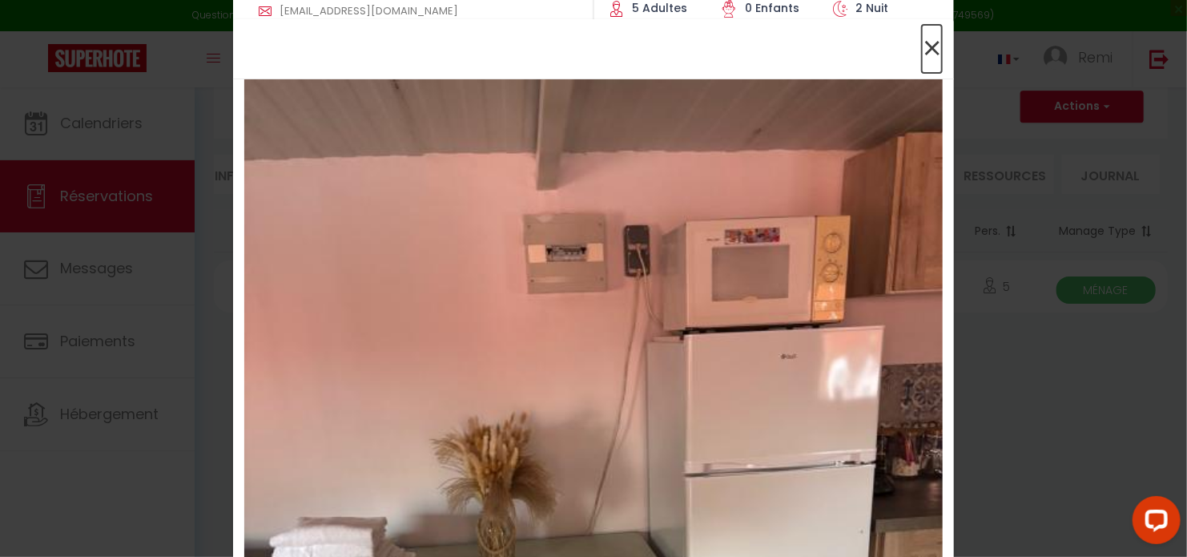
click at [925, 58] on span "×" at bounding box center [932, 49] width 20 height 48
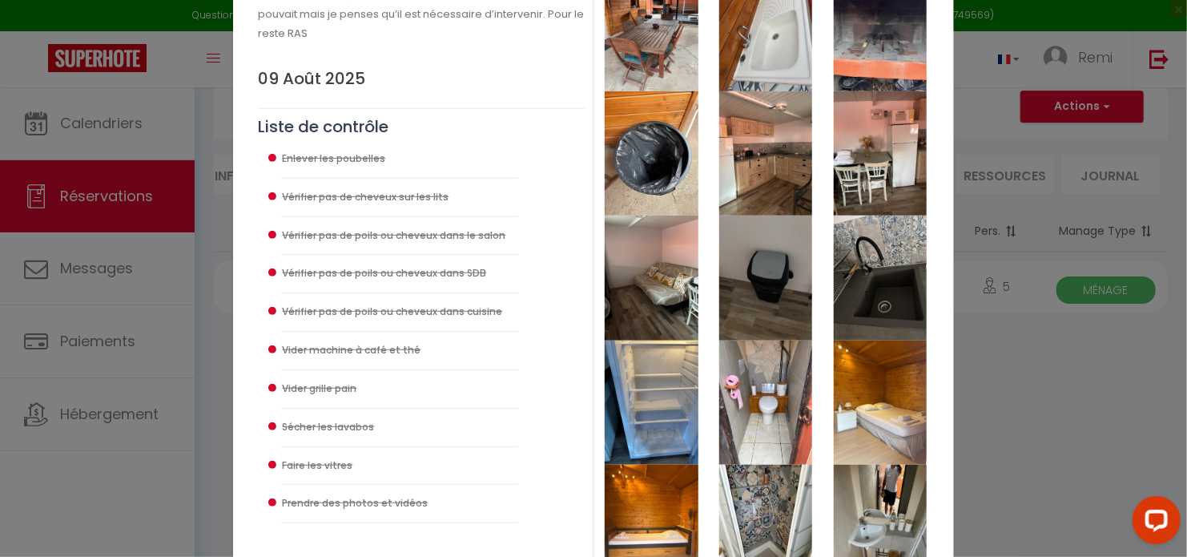
scroll to position [300, 0]
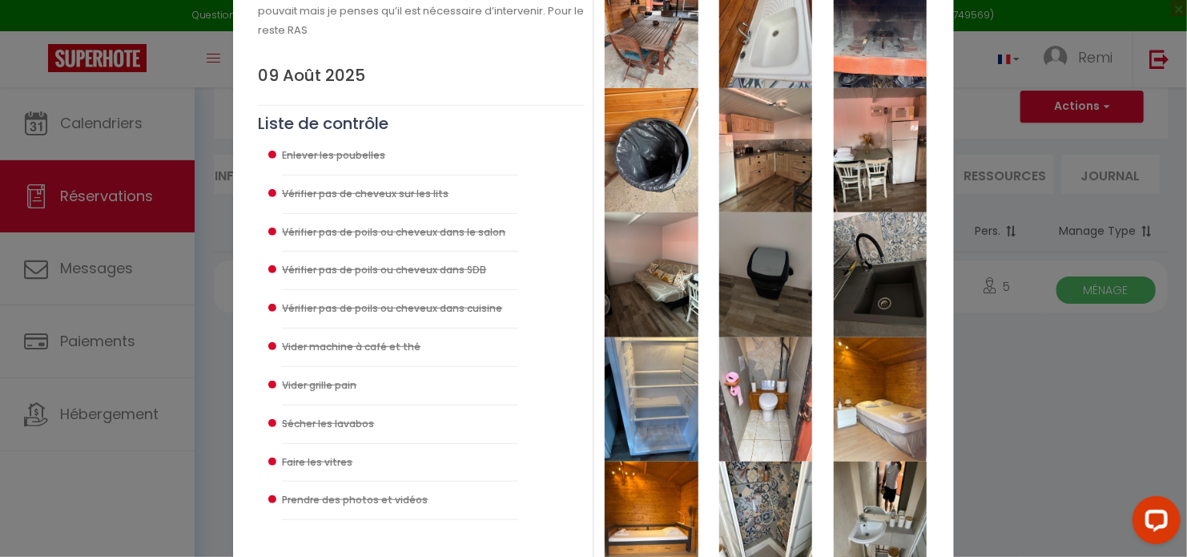
click at [645, 272] on img at bounding box center [651, 274] width 93 height 125
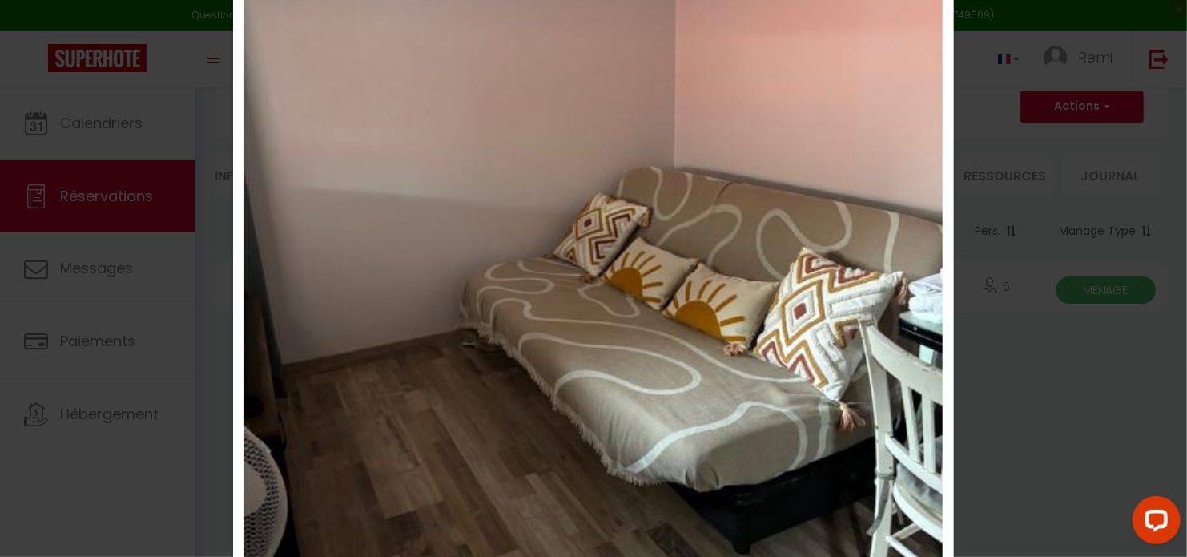
scroll to position [0, 0]
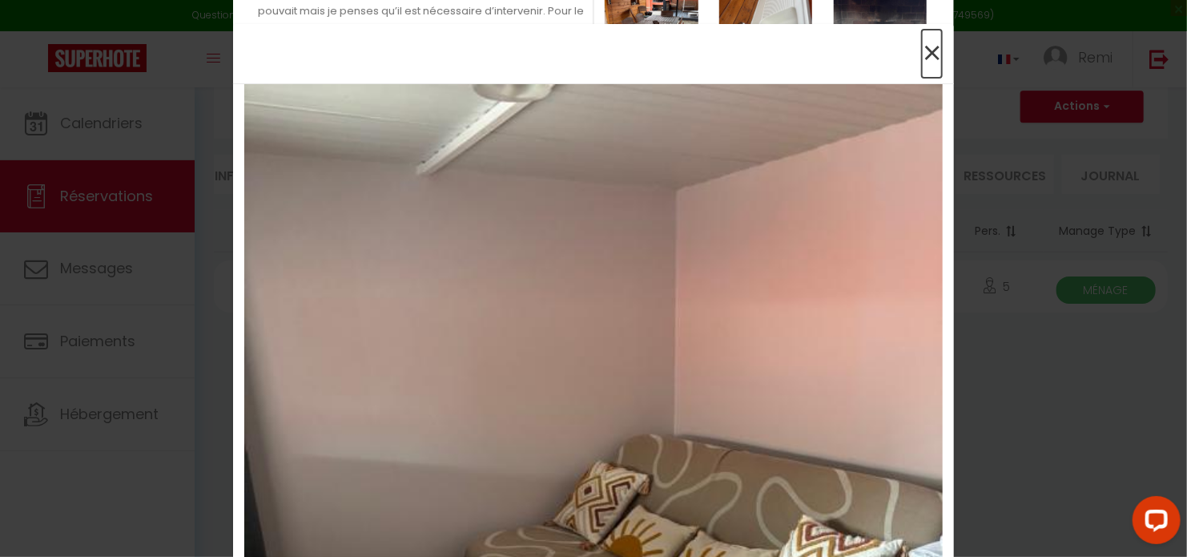
click at [926, 44] on span "×" at bounding box center [932, 54] width 20 height 48
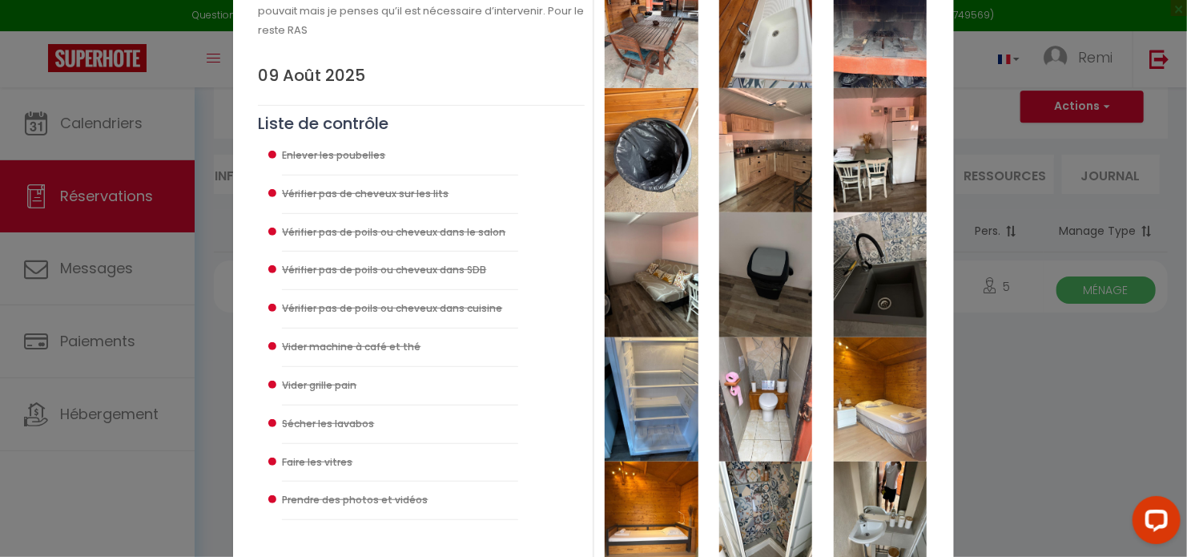
click at [669, 409] on img at bounding box center [651, 399] width 93 height 125
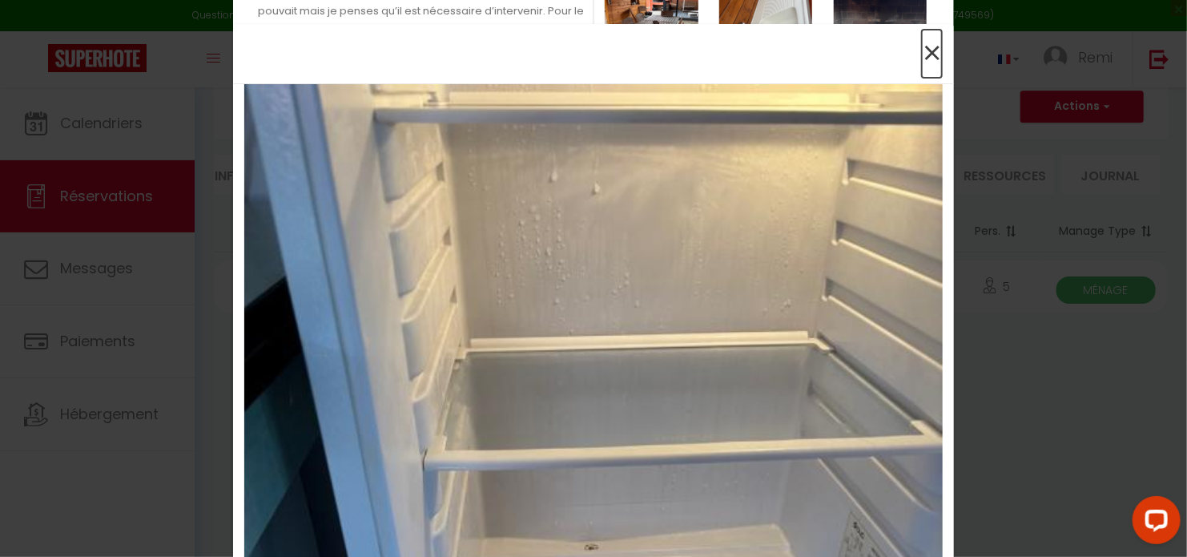
click at [926, 54] on span "×" at bounding box center [932, 54] width 20 height 48
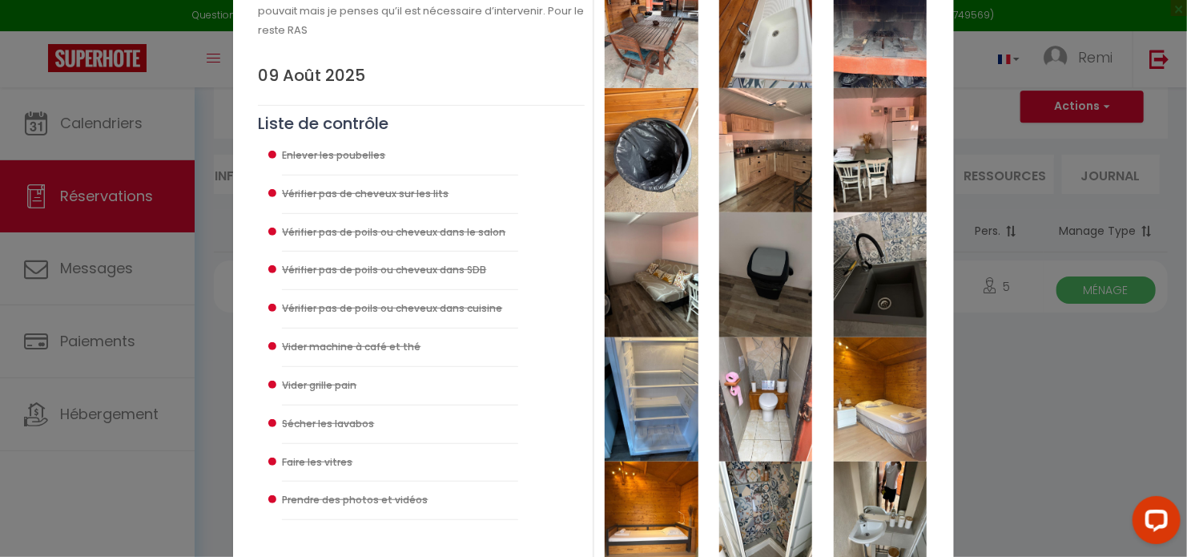
click at [770, 388] on img at bounding box center [765, 399] width 93 height 125
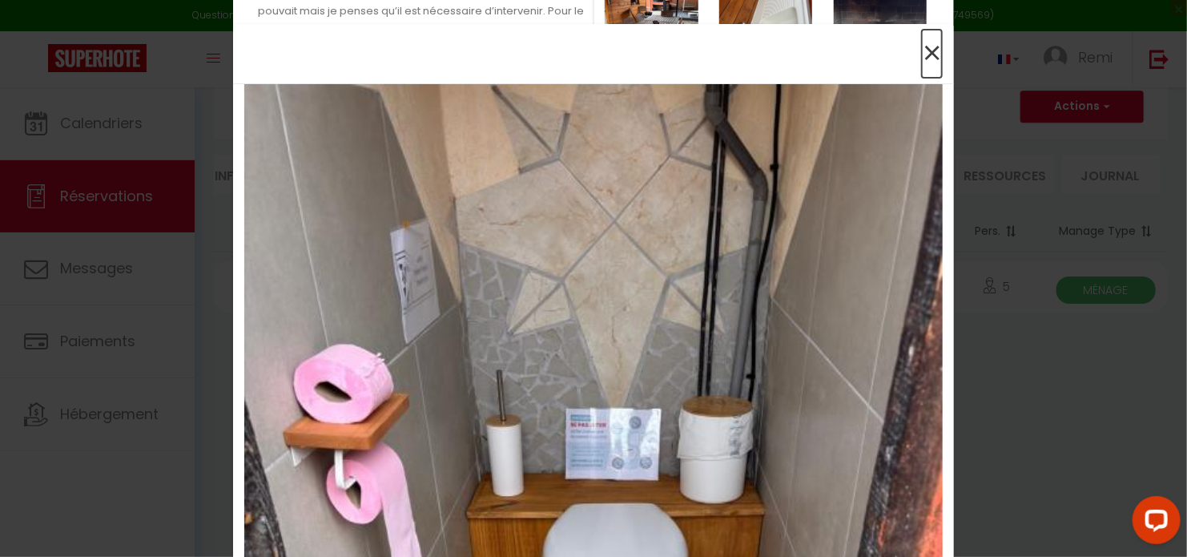
click at [925, 50] on span "×" at bounding box center [932, 54] width 20 height 48
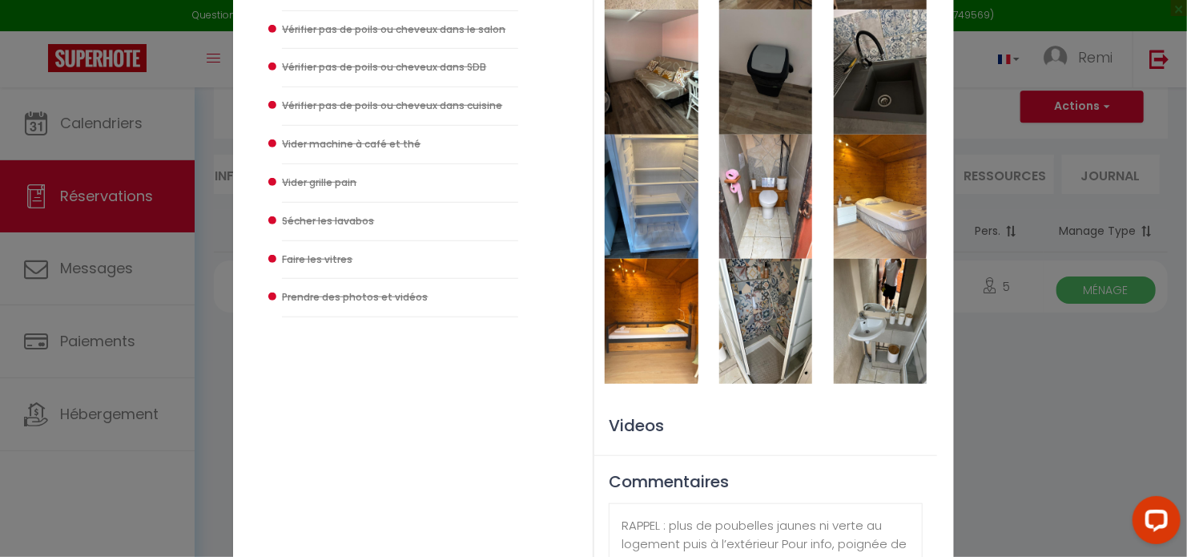
scroll to position [512, 0]
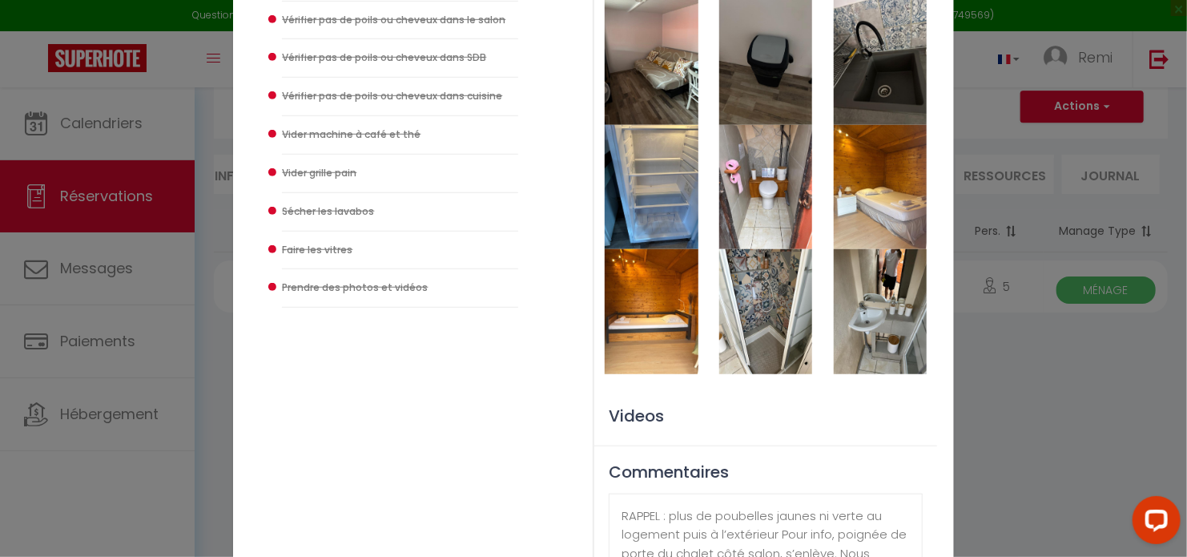
click at [875, 181] on img at bounding box center [880, 187] width 93 height 125
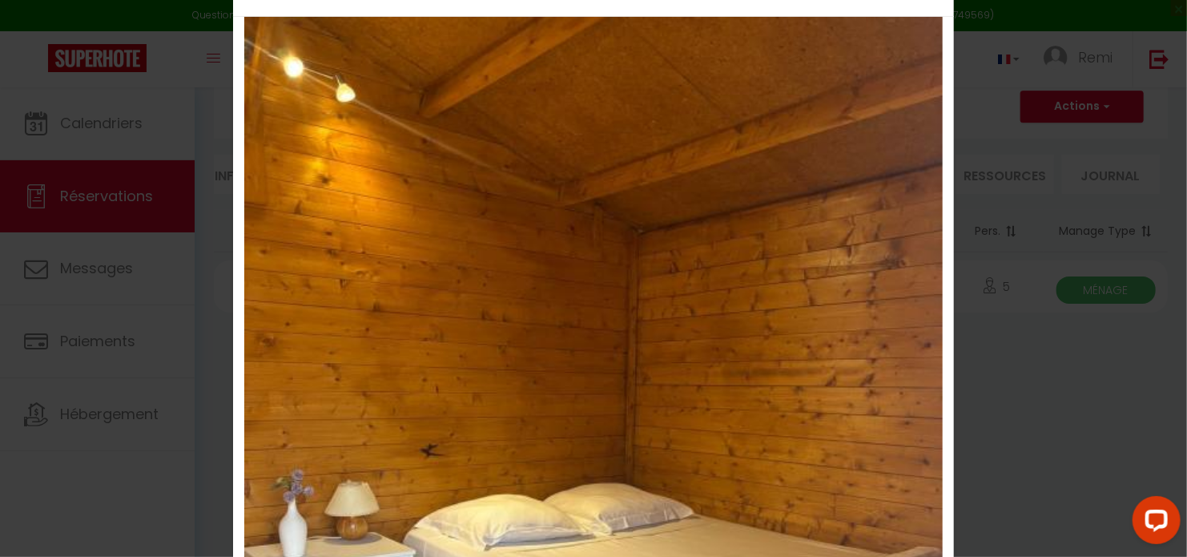
scroll to position [40, 0]
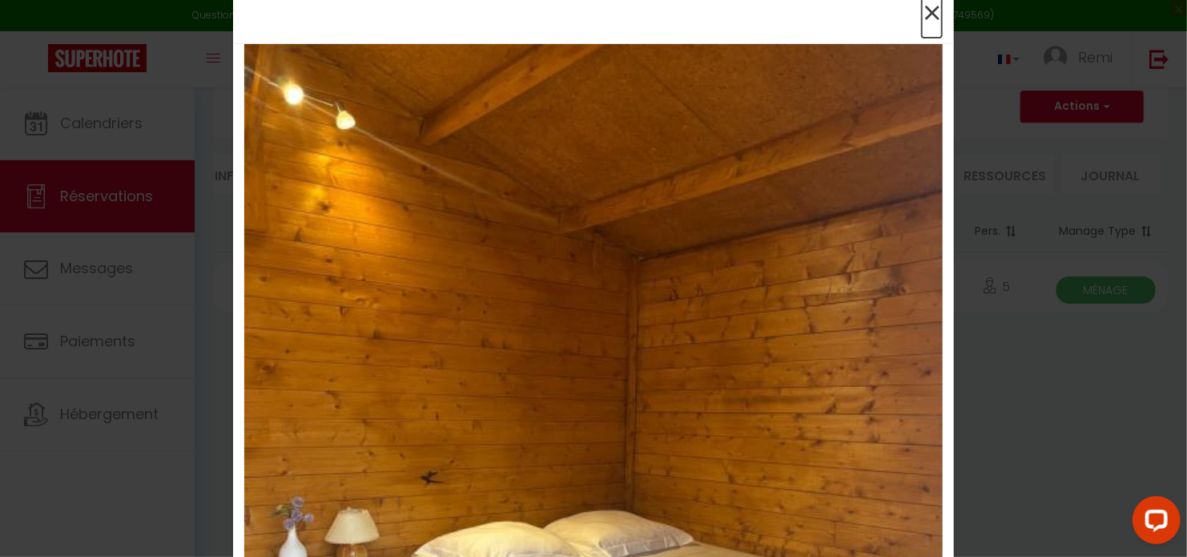
click at [926, 22] on span "×" at bounding box center [932, 14] width 20 height 48
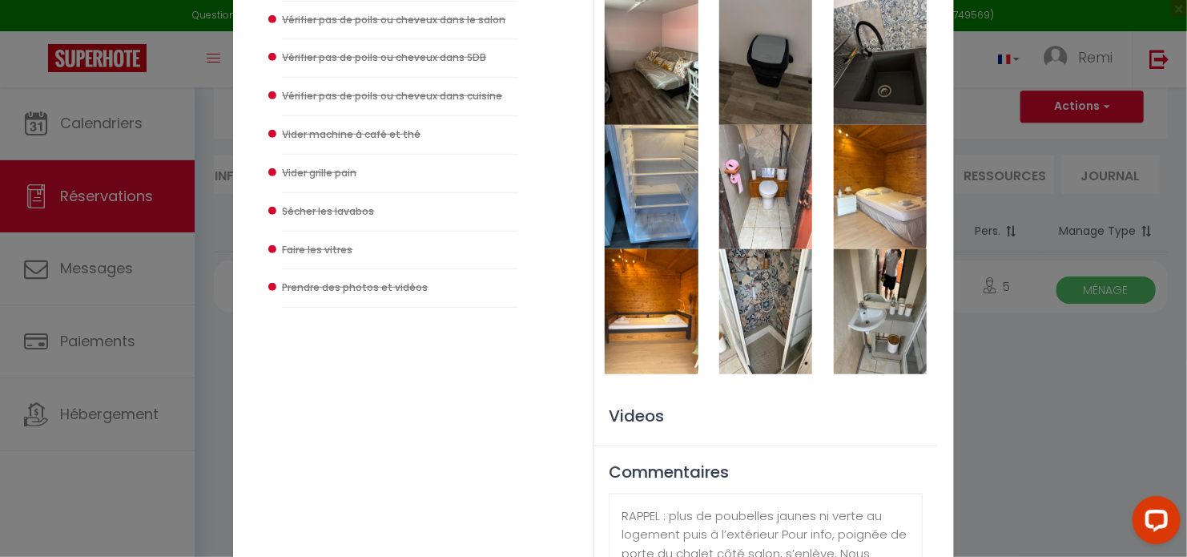
click at [680, 318] on img at bounding box center [651, 311] width 93 height 125
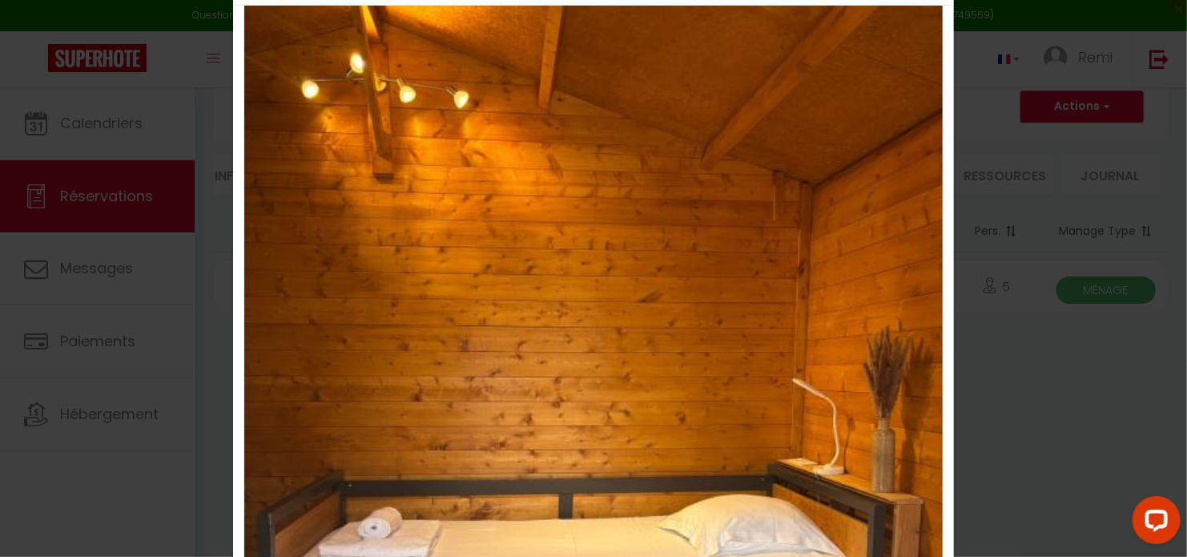
scroll to position [31, 0]
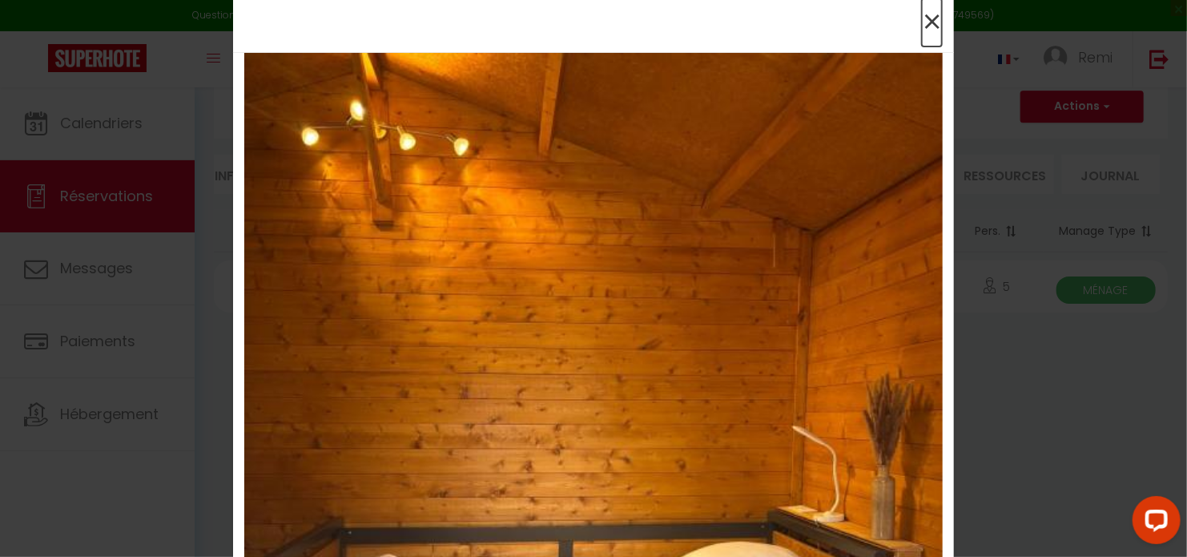
click at [922, 22] on span "×" at bounding box center [932, 22] width 20 height 48
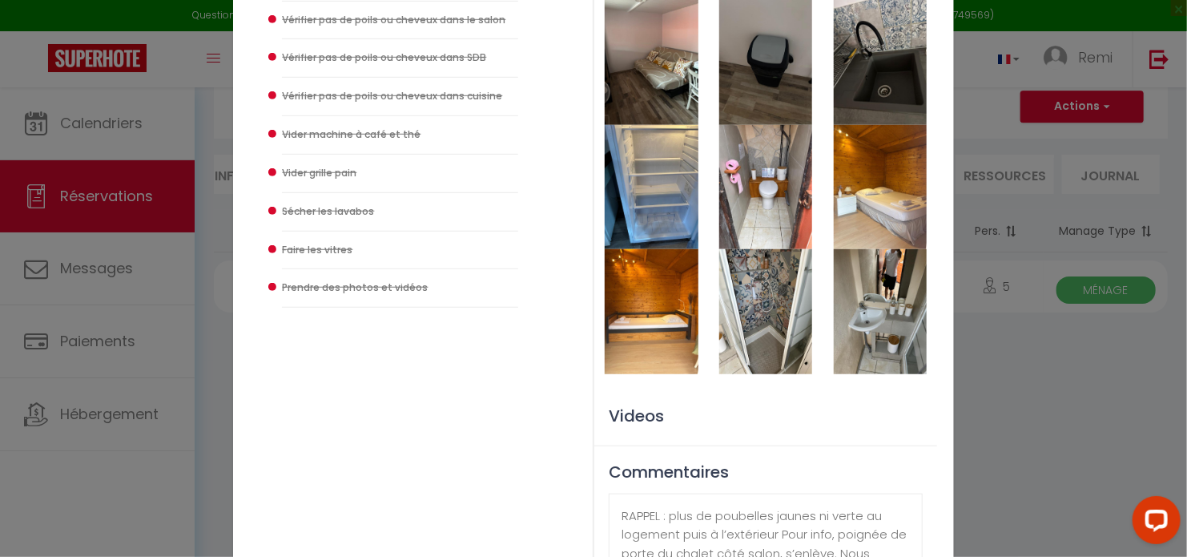
click at [776, 311] on img at bounding box center [765, 311] width 93 height 124
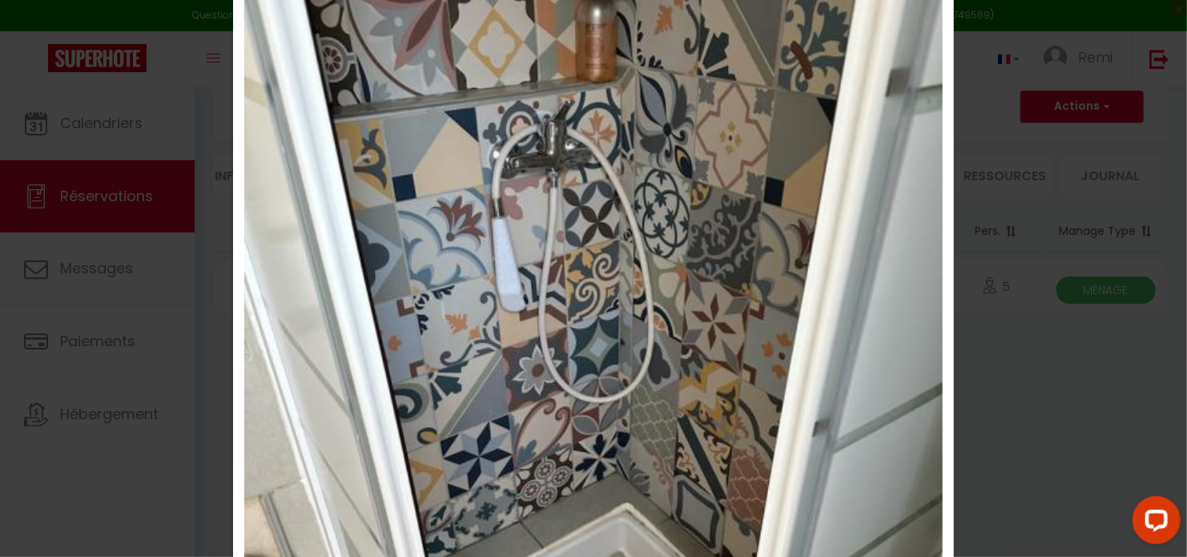
scroll to position [0, 0]
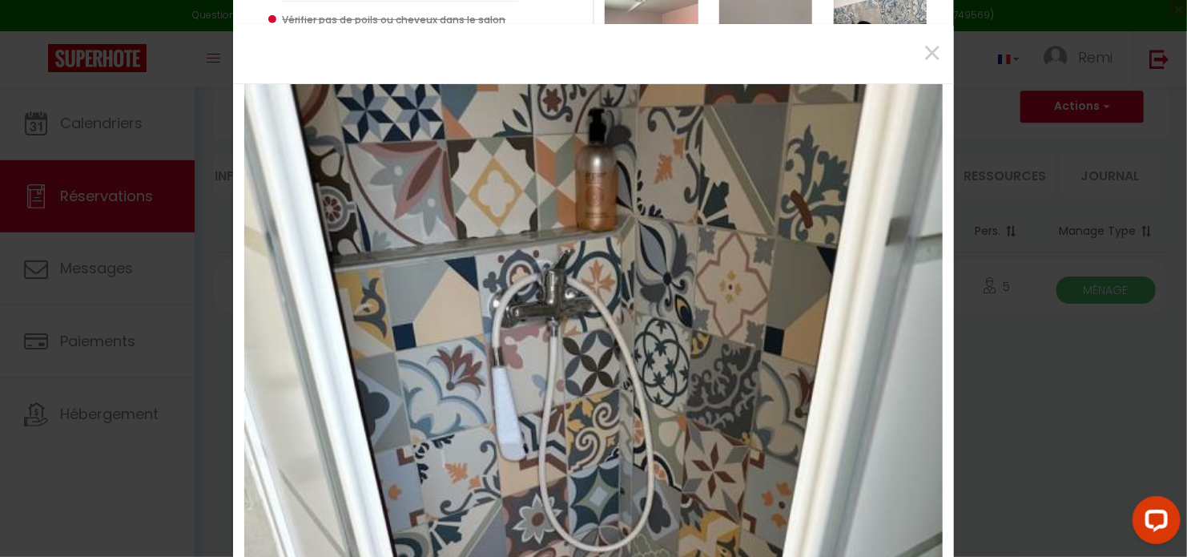
click at [914, 51] on div "×" at bounding box center [593, 53] width 697 height 35
click at [926, 57] on span "×" at bounding box center [932, 54] width 20 height 48
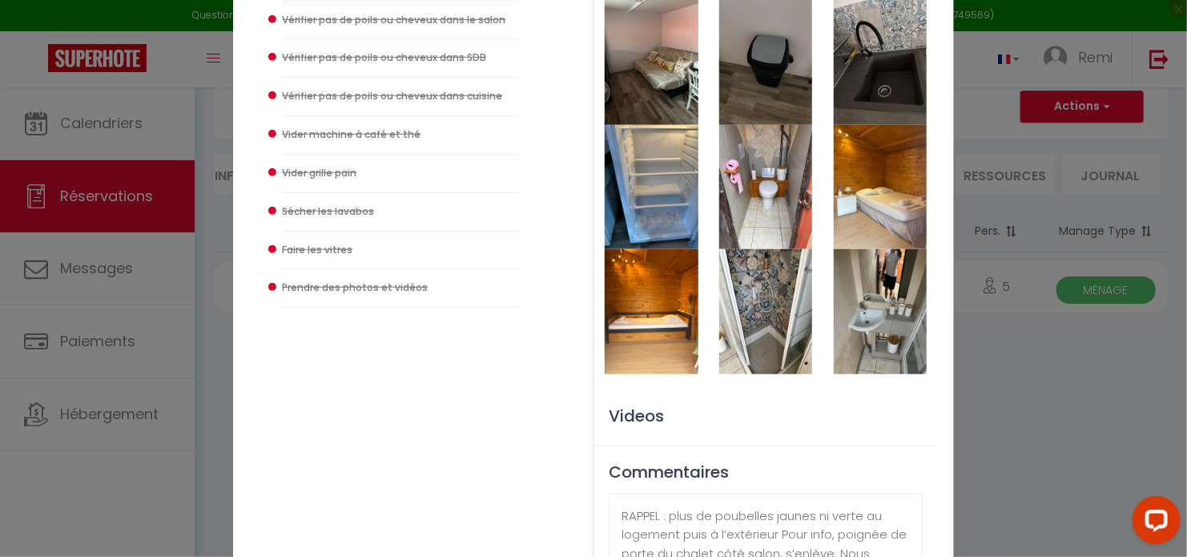
click at [886, 317] on img at bounding box center [880, 311] width 93 height 124
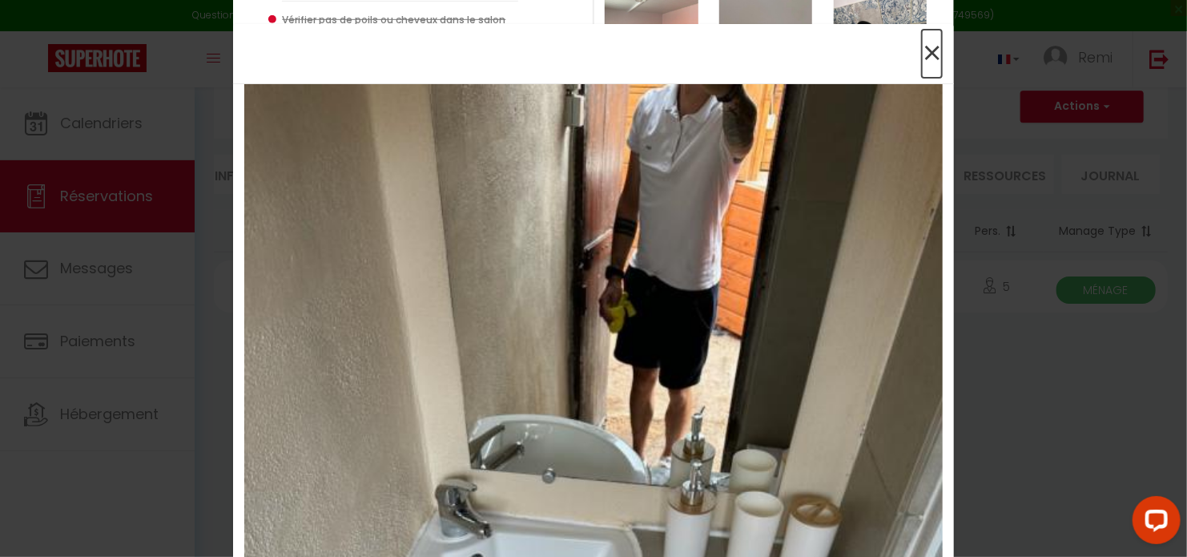
click at [930, 59] on span "×" at bounding box center [932, 54] width 20 height 48
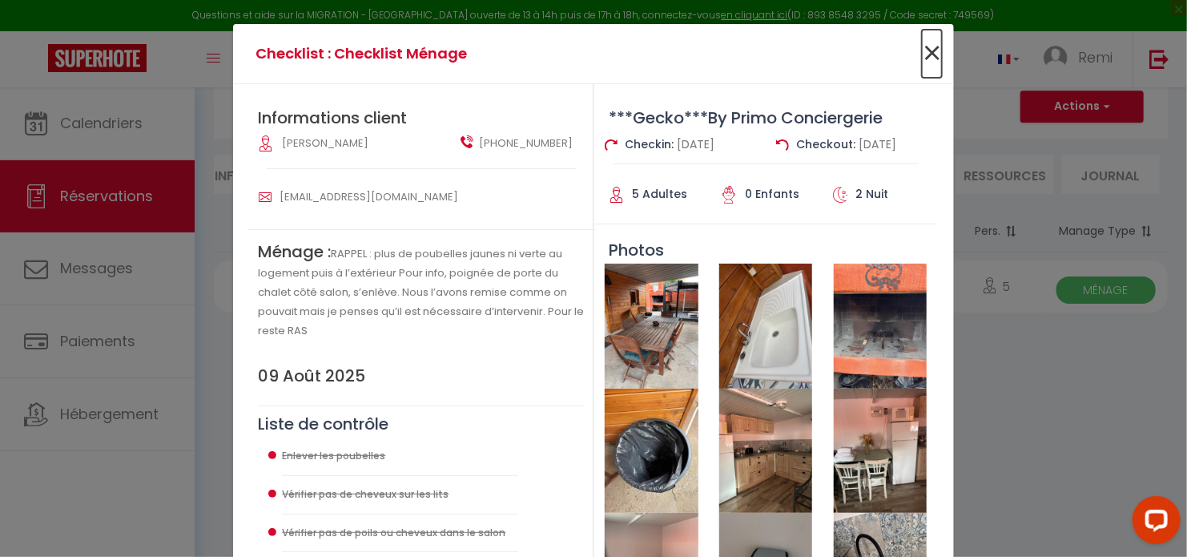
click at [930, 72] on span "×" at bounding box center [932, 54] width 20 height 48
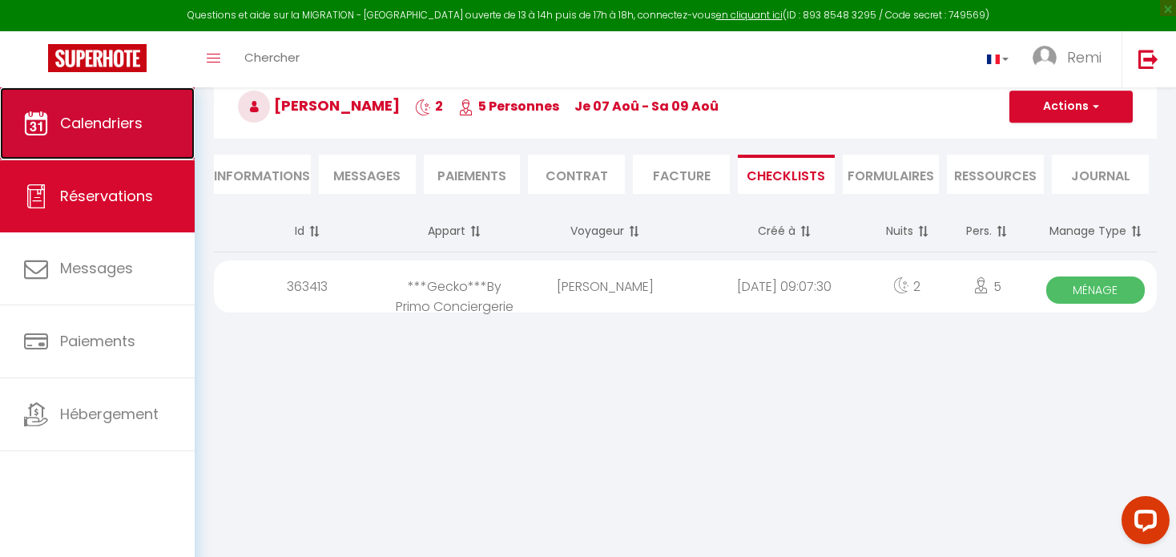
click at [123, 134] on link "Calendriers" at bounding box center [97, 123] width 195 height 72
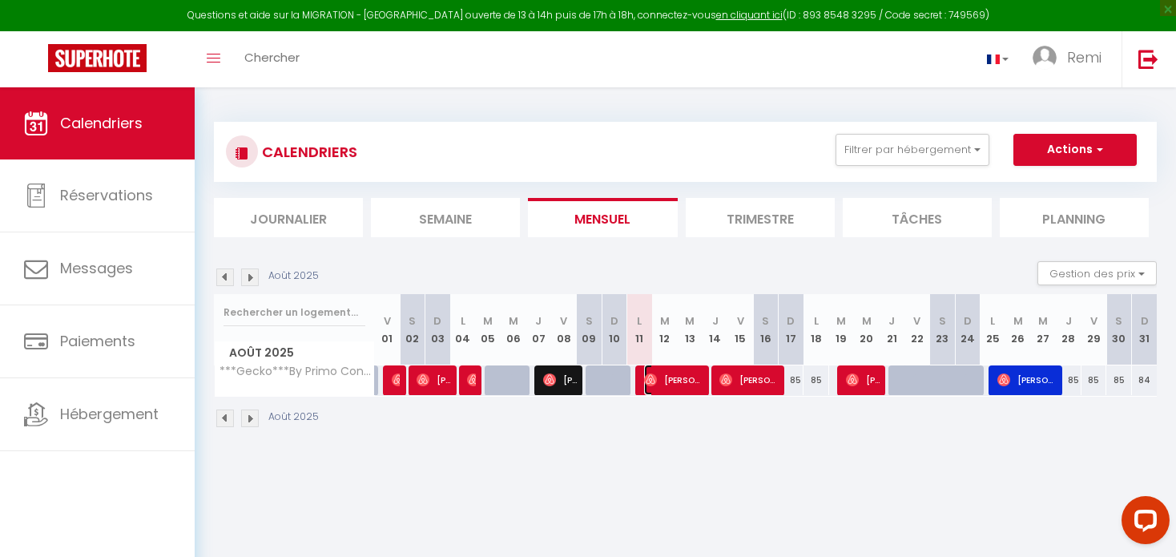
click at [681, 388] on span "[PERSON_NAME]" at bounding box center [674, 379] width 60 height 30
select select "OK"
select select "0"
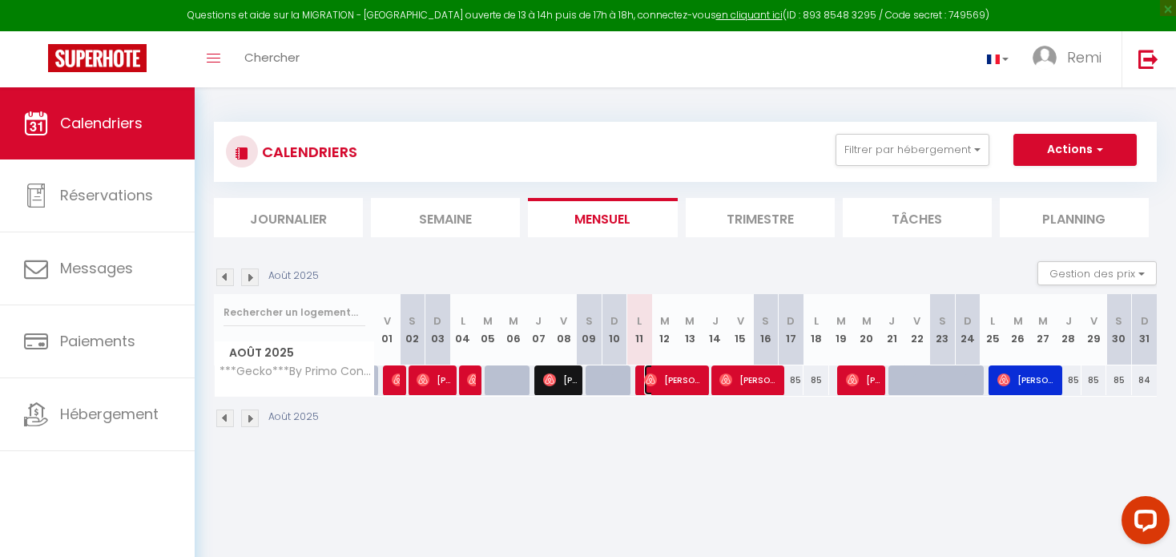
select select "1"
select select
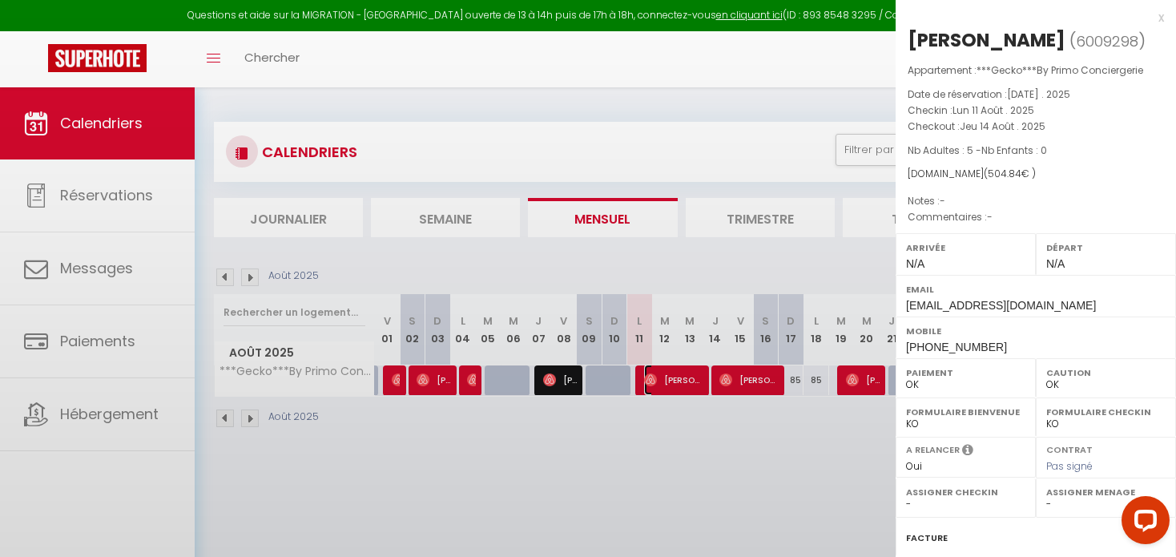
select select "45001"
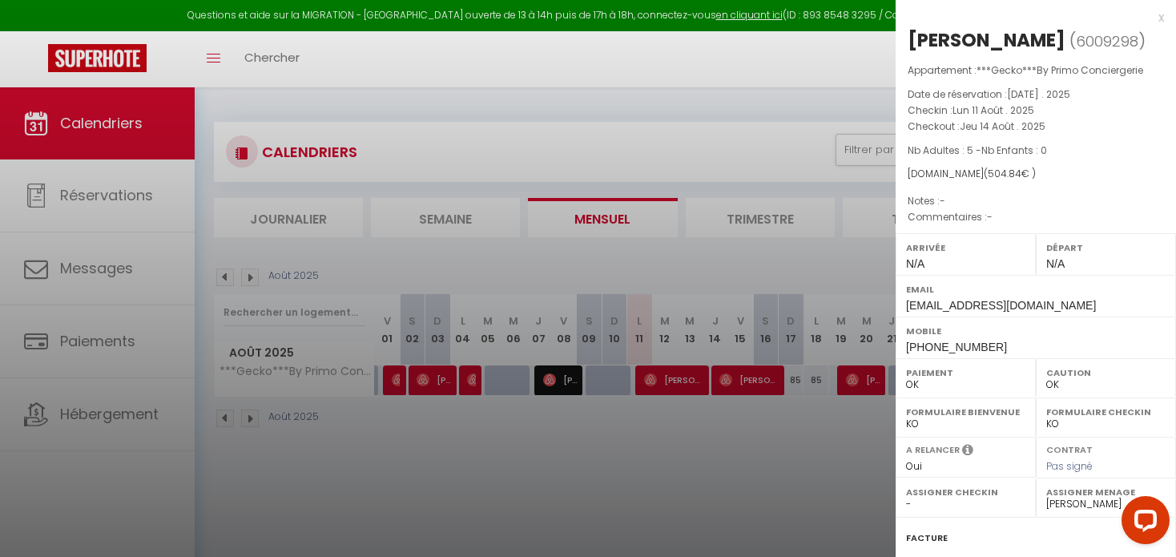
click at [770, 458] on div at bounding box center [588, 278] width 1176 height 557
